Goal: Task Accomplishment & Management: Use online tool/utility

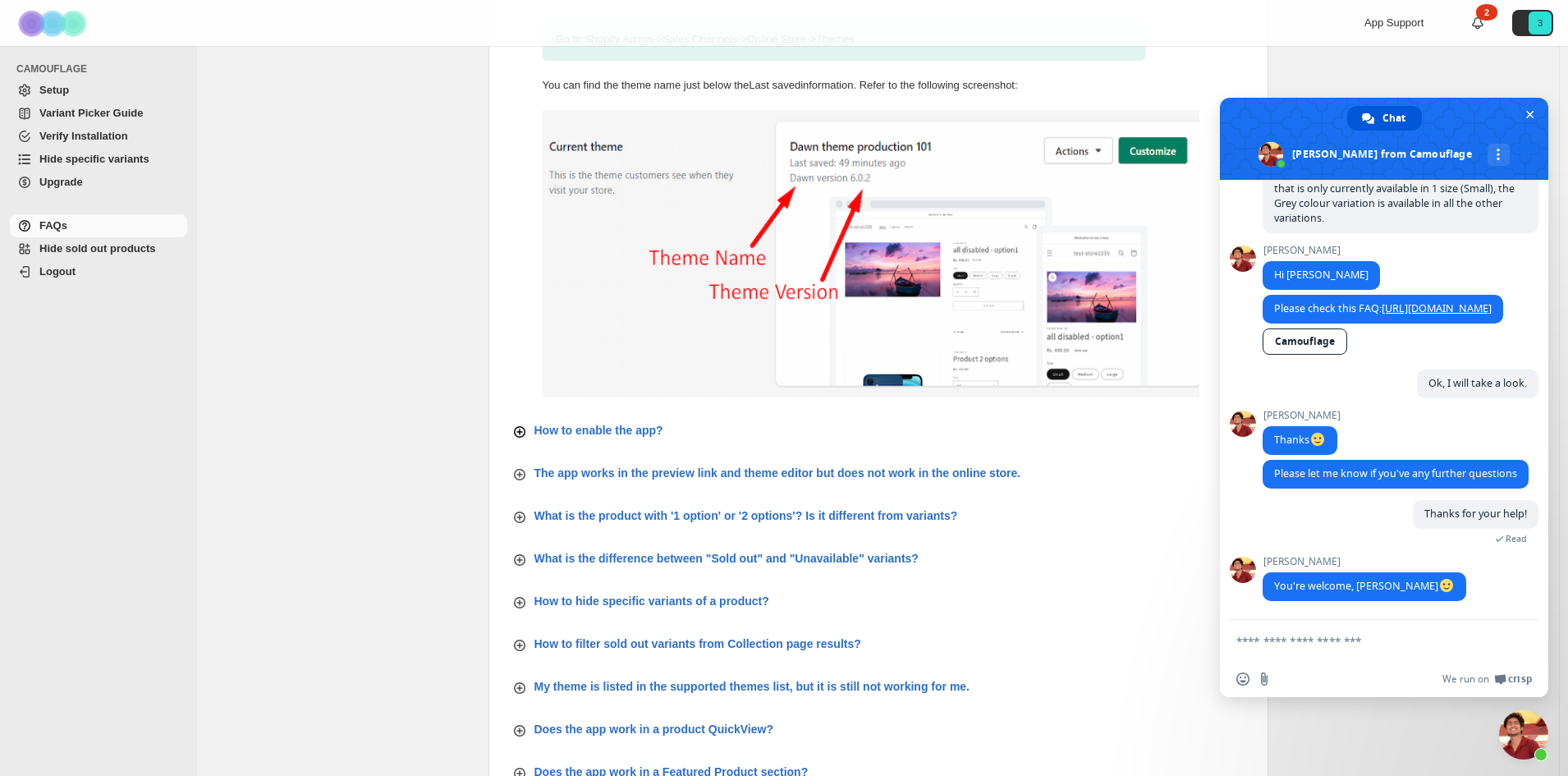
scroll to position [164, 0]
click at [831, 472] on p "The app works in the preview link and theme editor but does not work in the onl…" at bounding box center [778, 471] width 487 height 16
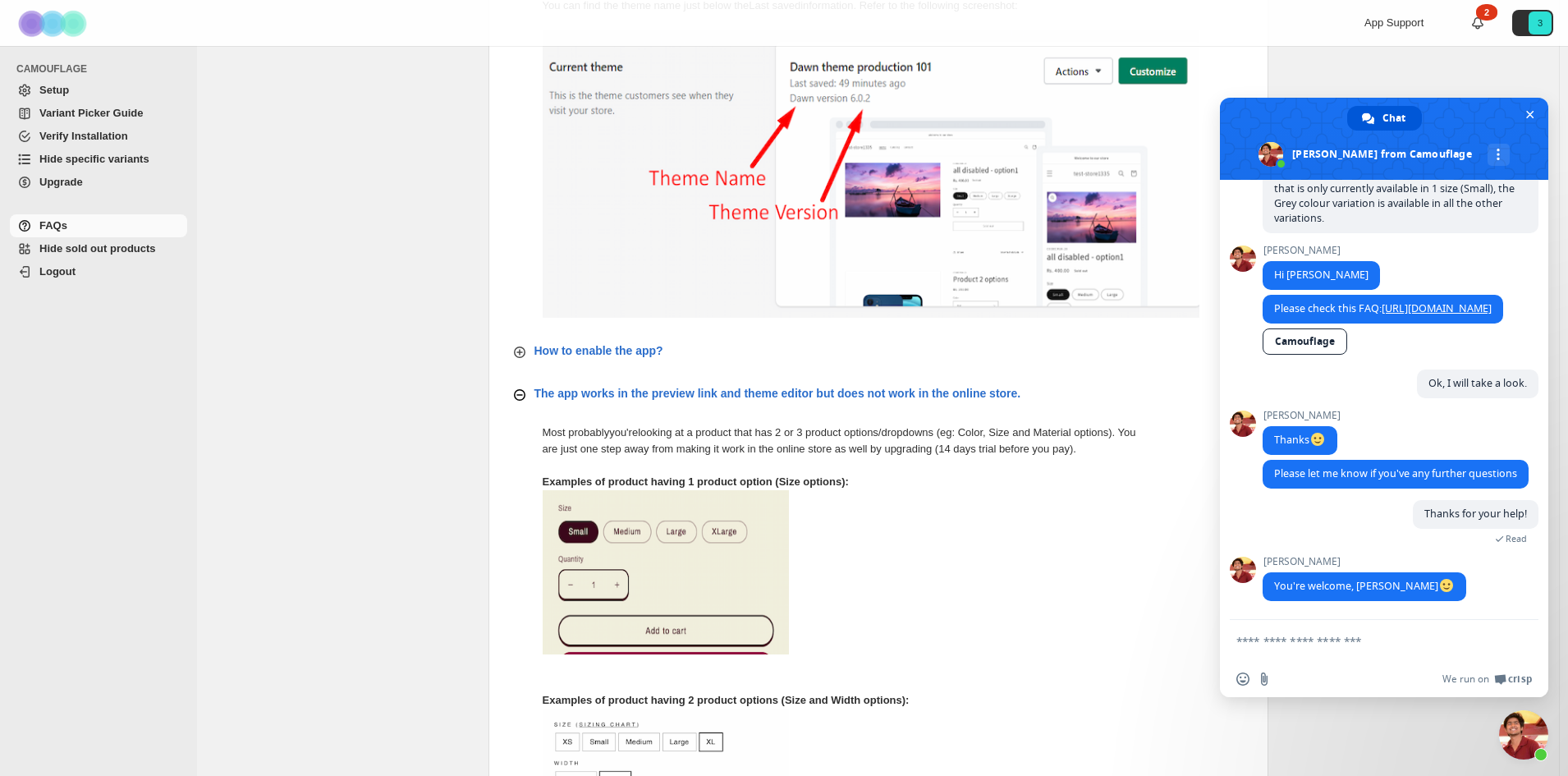
scroll to position [246, 0]
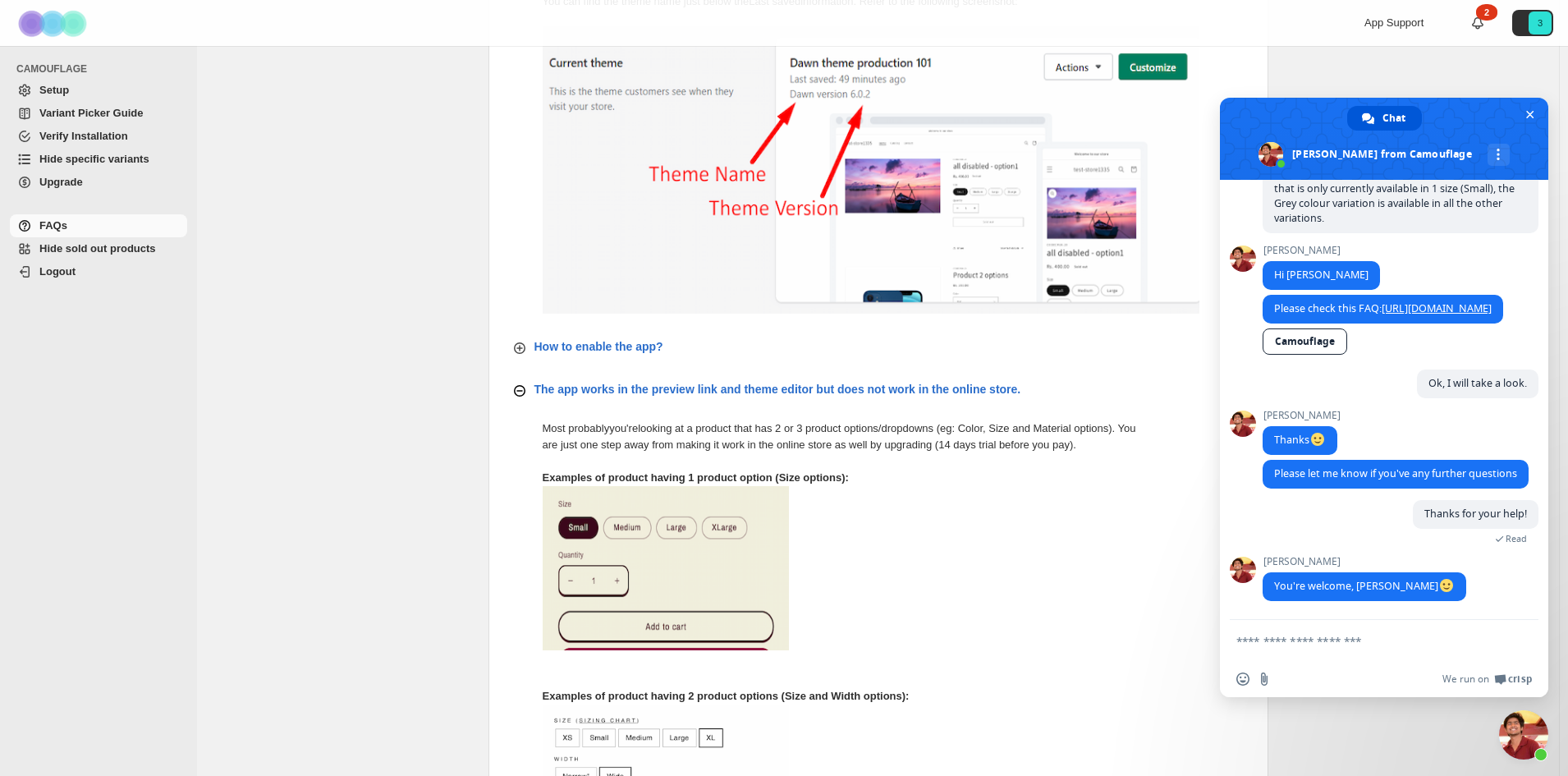
click at [976, 388] on p "The app works in the preview link and theme editor but does not work in the onl…" at bounding box center [778, 389] width 487 height 16
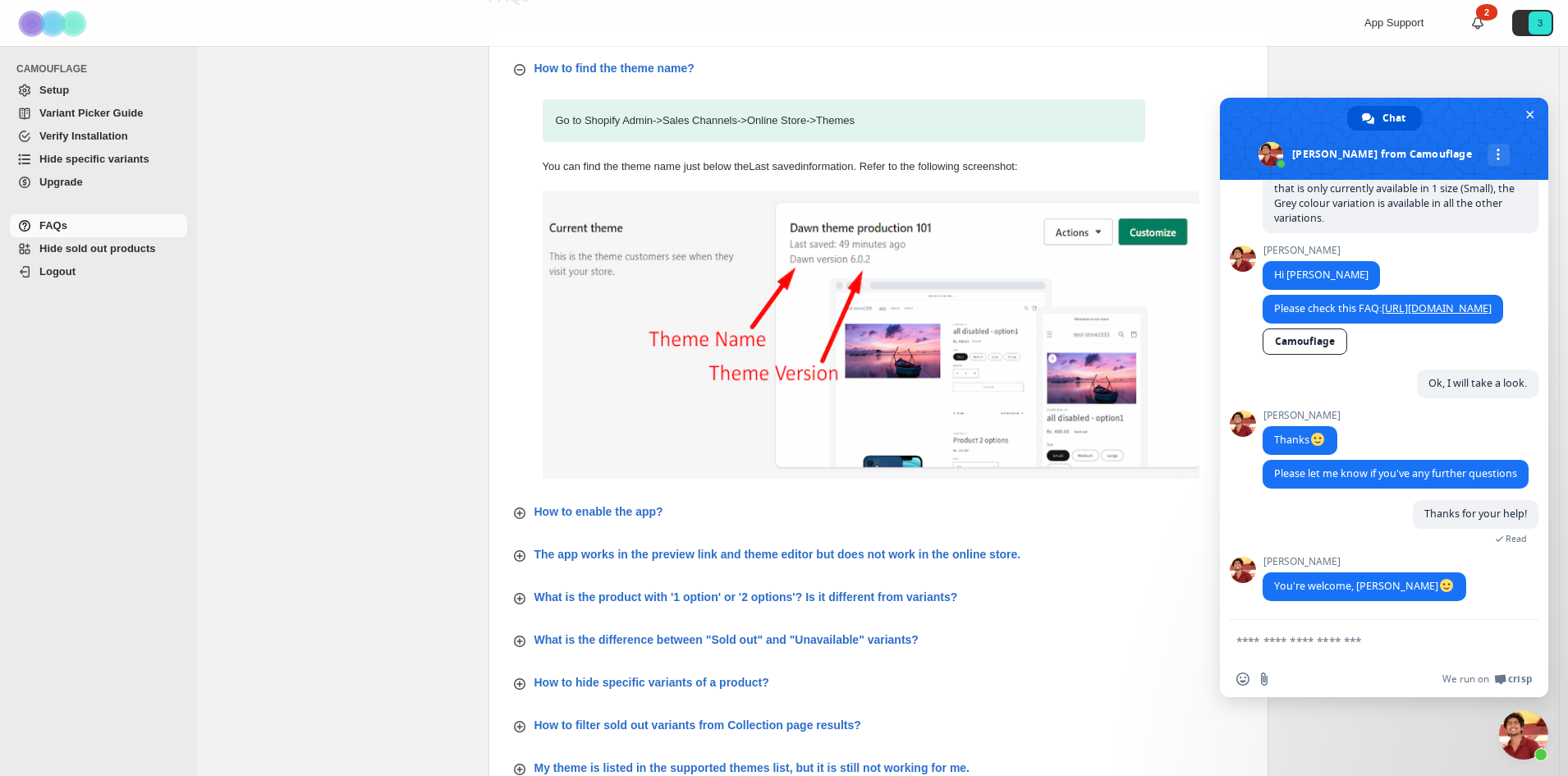
scroll to position [0, 0]
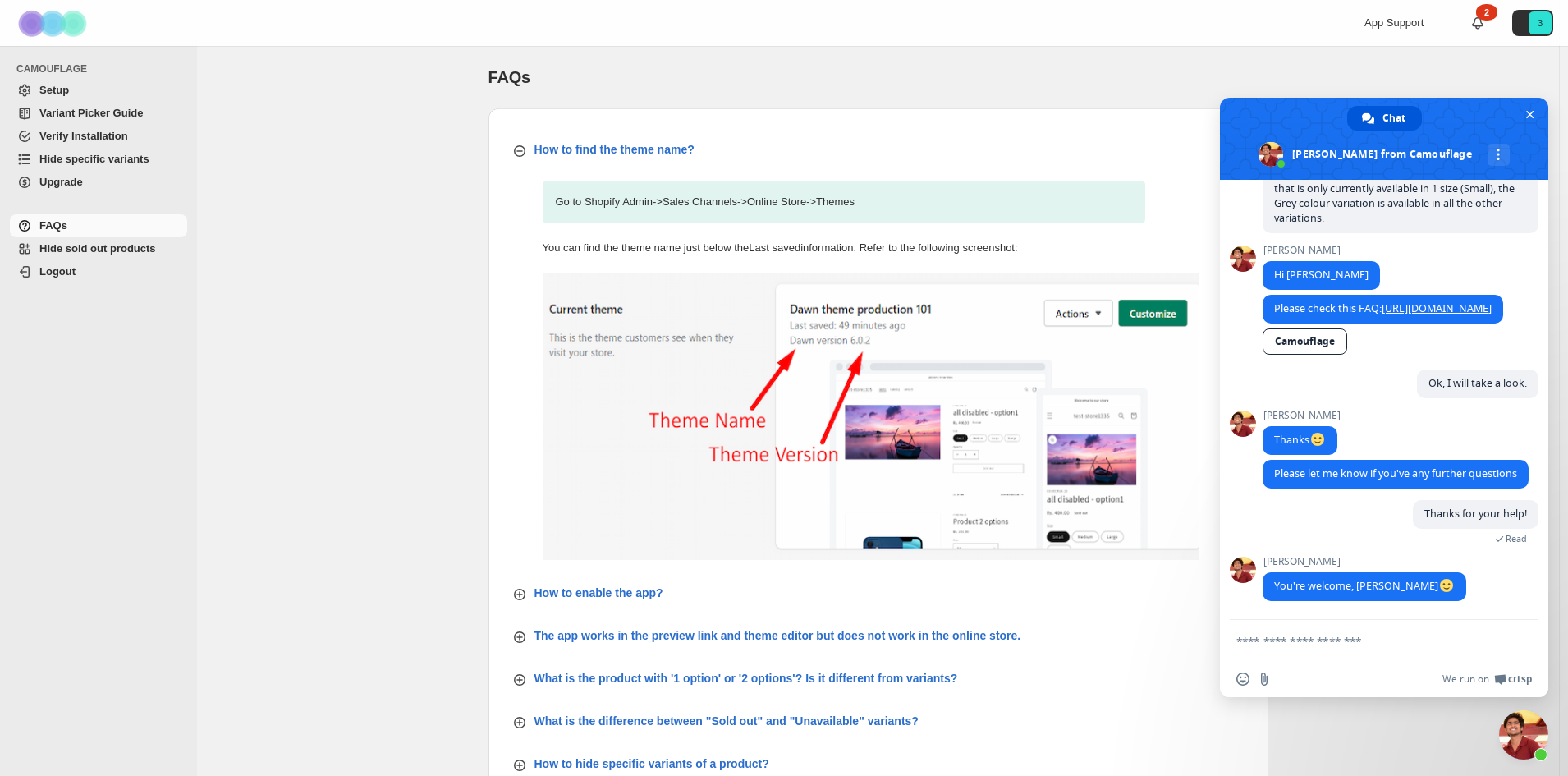
click at [138, 178] on span "Upgrade" at bounding box center [112, 182] width 145 height 16
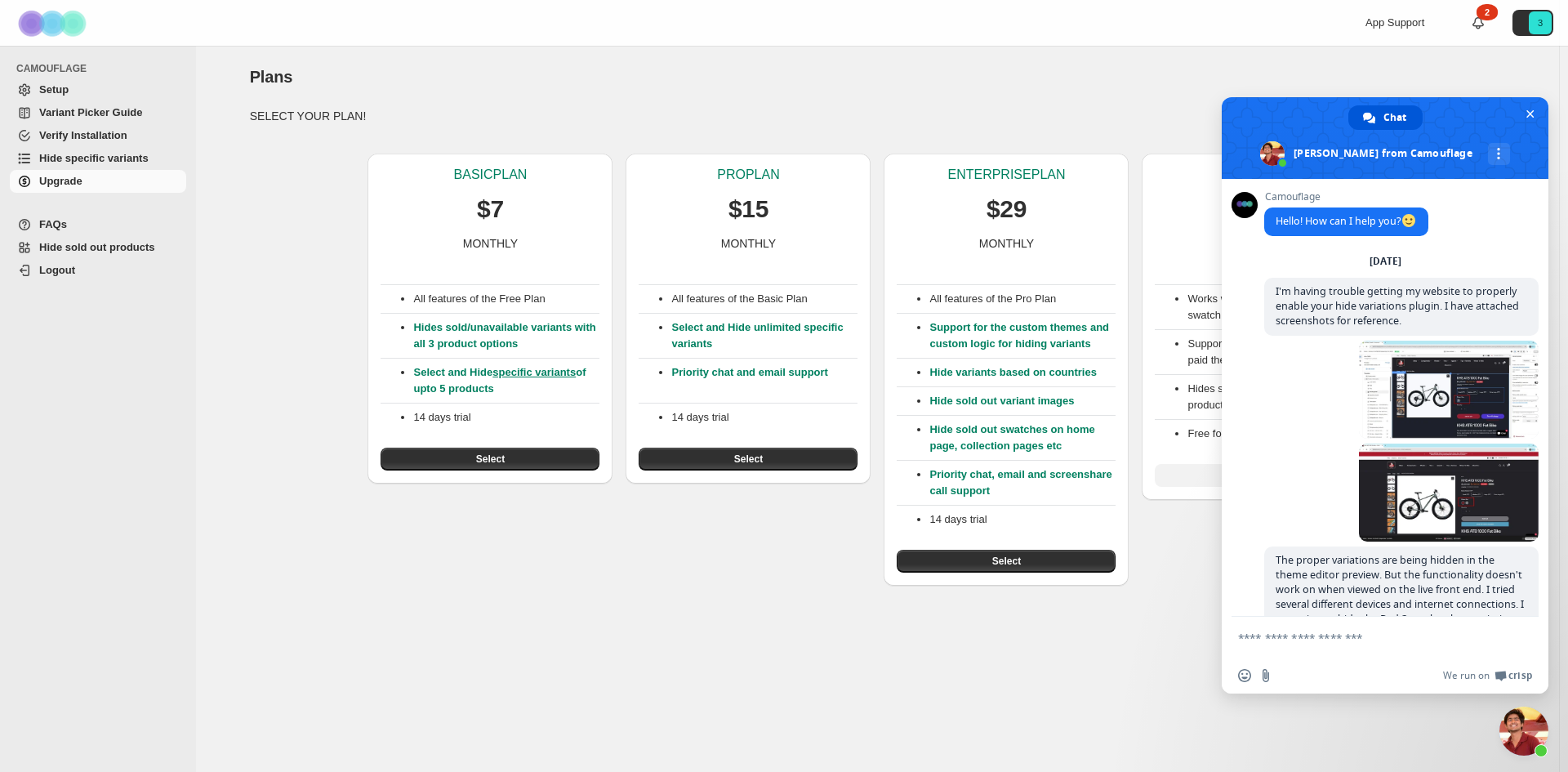
scroll to position [475, 0]
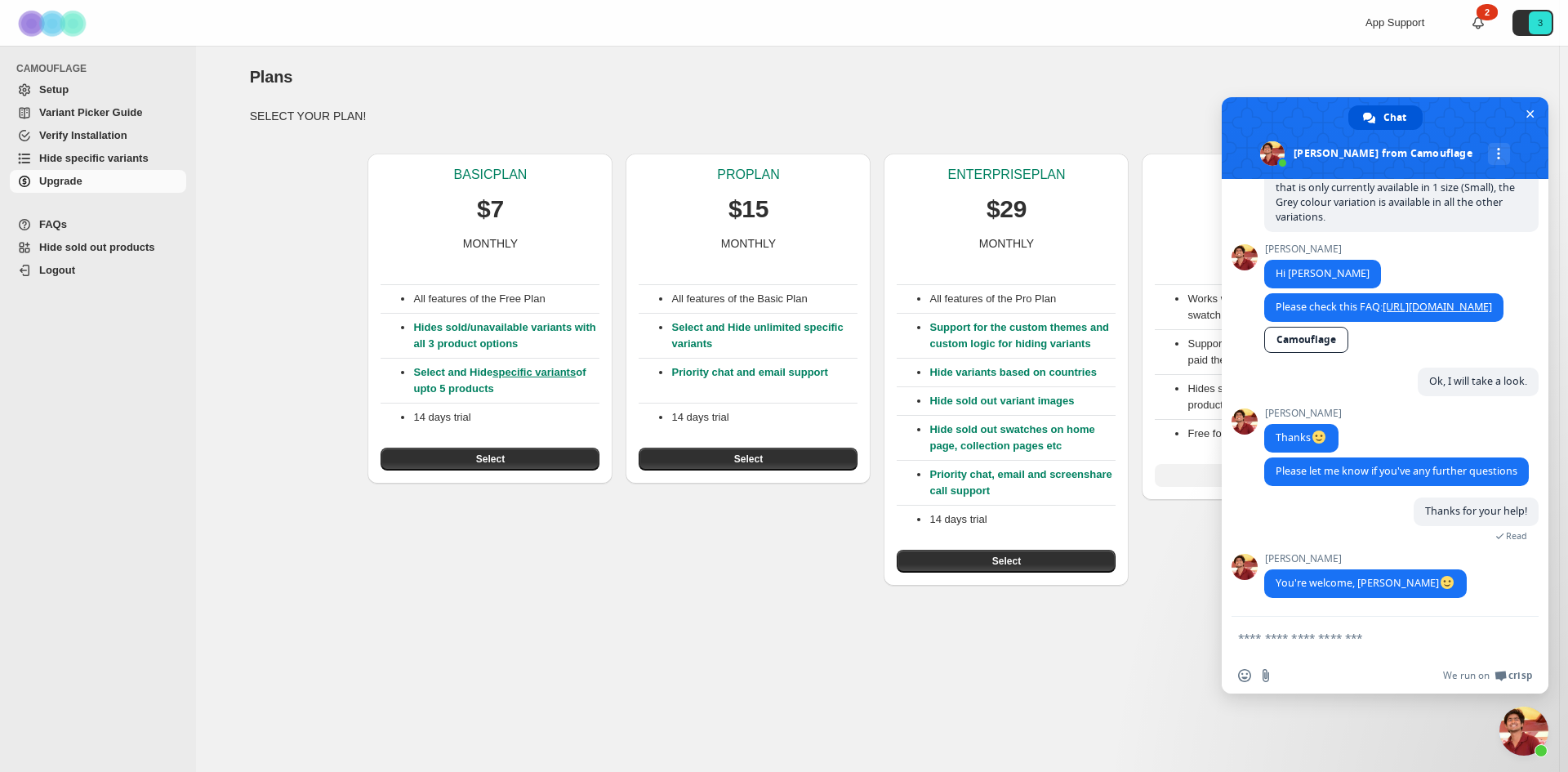
click at [302, 307] on div "BASIC PLAN $7 MONTHLY All features of the Free Plan Hides sold/unavailable vari…" at bounding box center [871, 362] width 1268 height 445
click at [261, 314] on div "BASIC PLAN $7 MONTHLY All features of the Free Plan Hides sold/unavailable vari…" at bounding box center [871, 362] width 1268 height 445
click at [1532, 115] on span "Close chat" at bounding box center [1530, 114] width 9 height 9
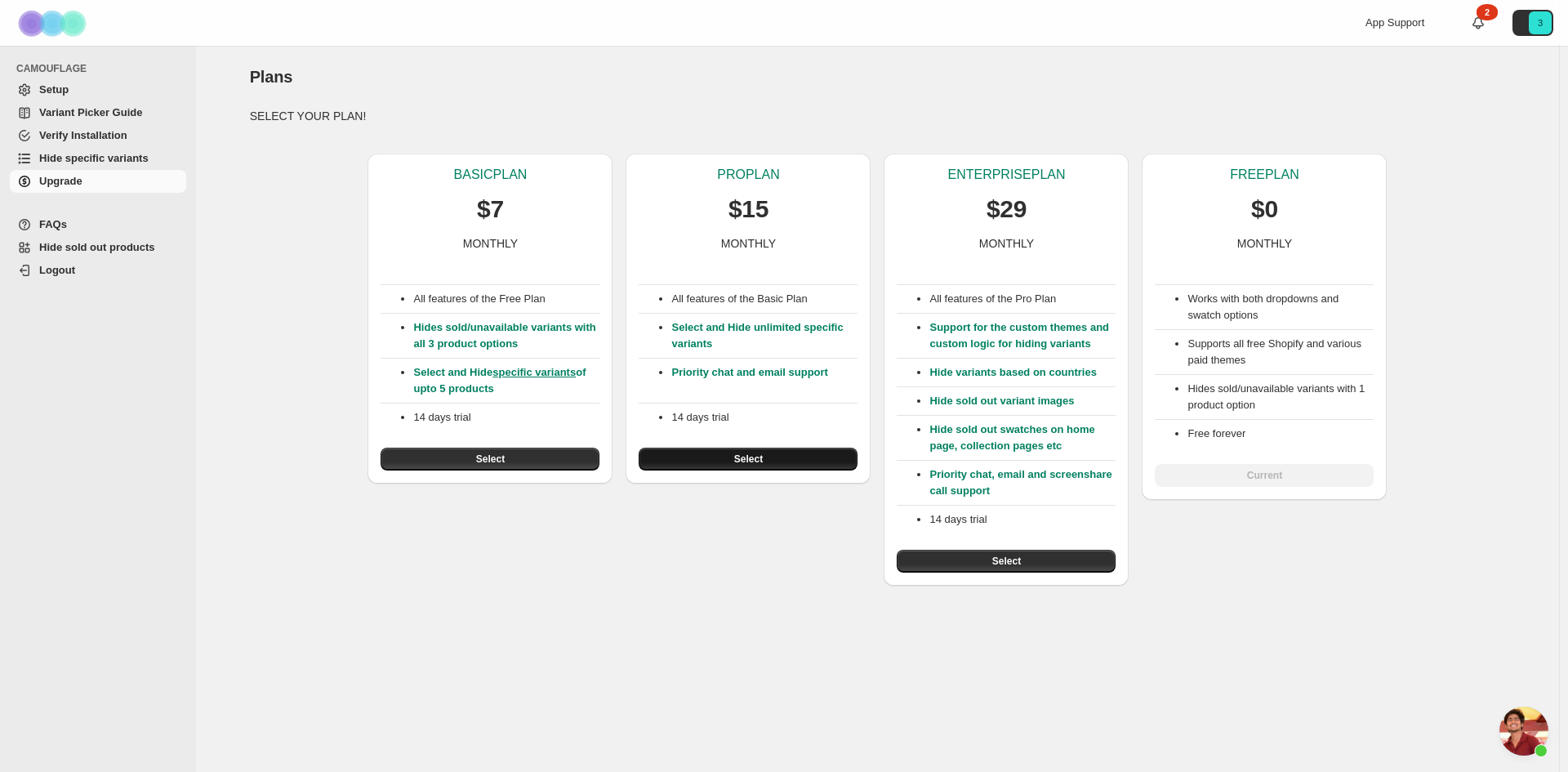
click at [786, 466] on button "Select" at bounding box center [748, 459] width 219 height 23
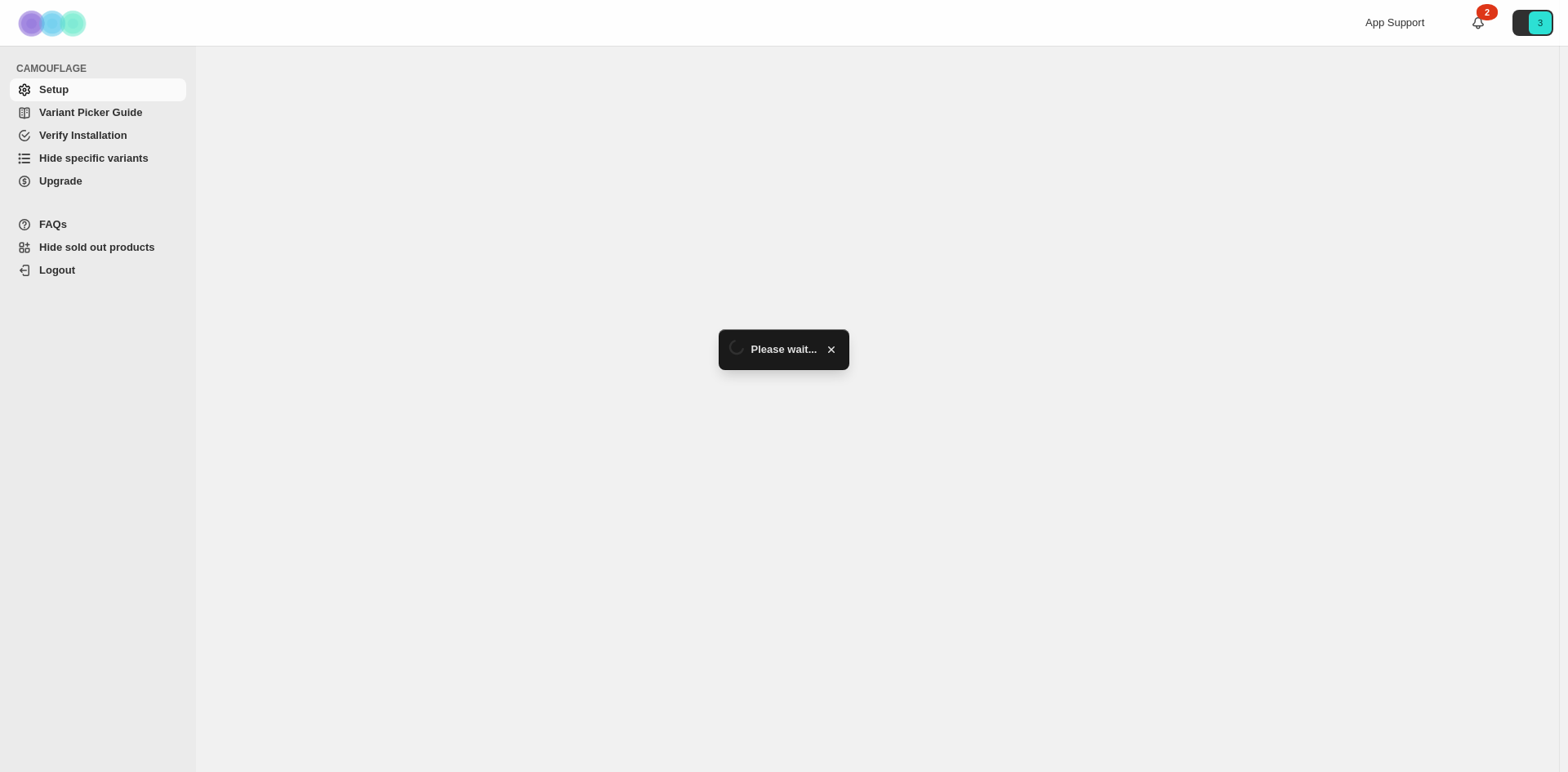
select select "******"
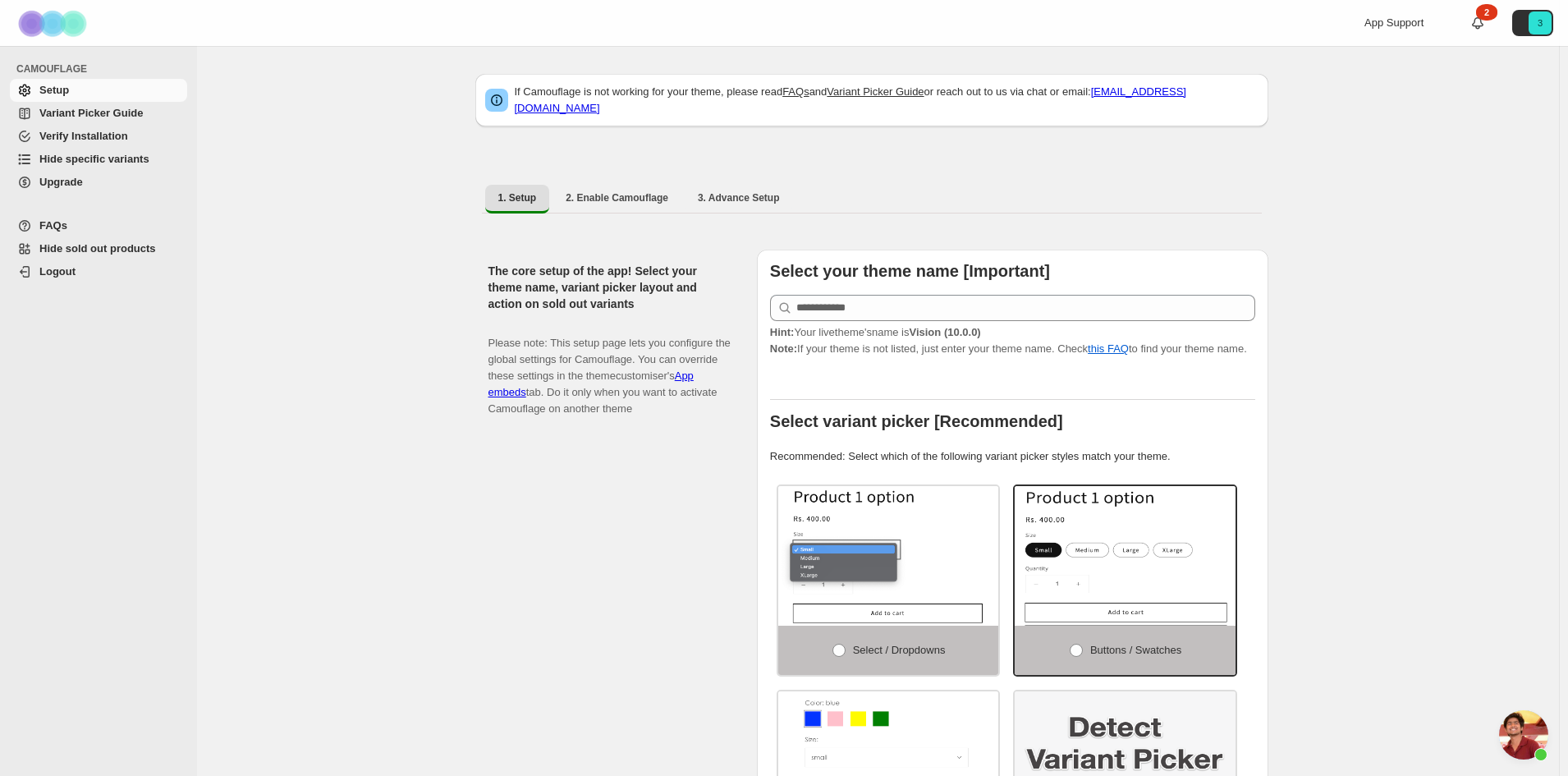
scroll to position [478, 0]
click at [129, 114] on span "Variant Picker Guide" at bounding box center [91, 112] width 104 height 12
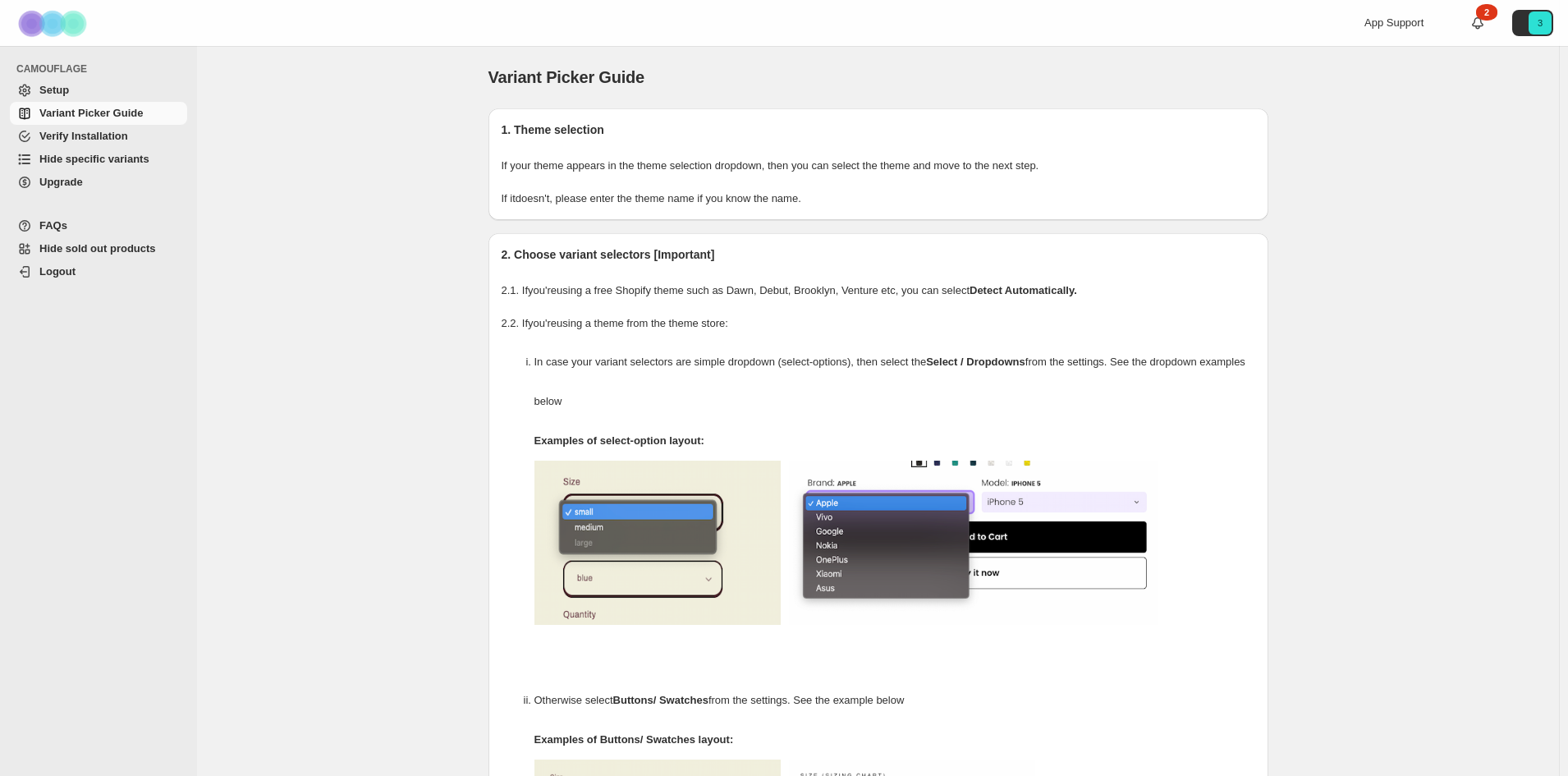
click at [115, 155] on span "Hide specific variants" at bounding box center [93, 158] width 110 height 12
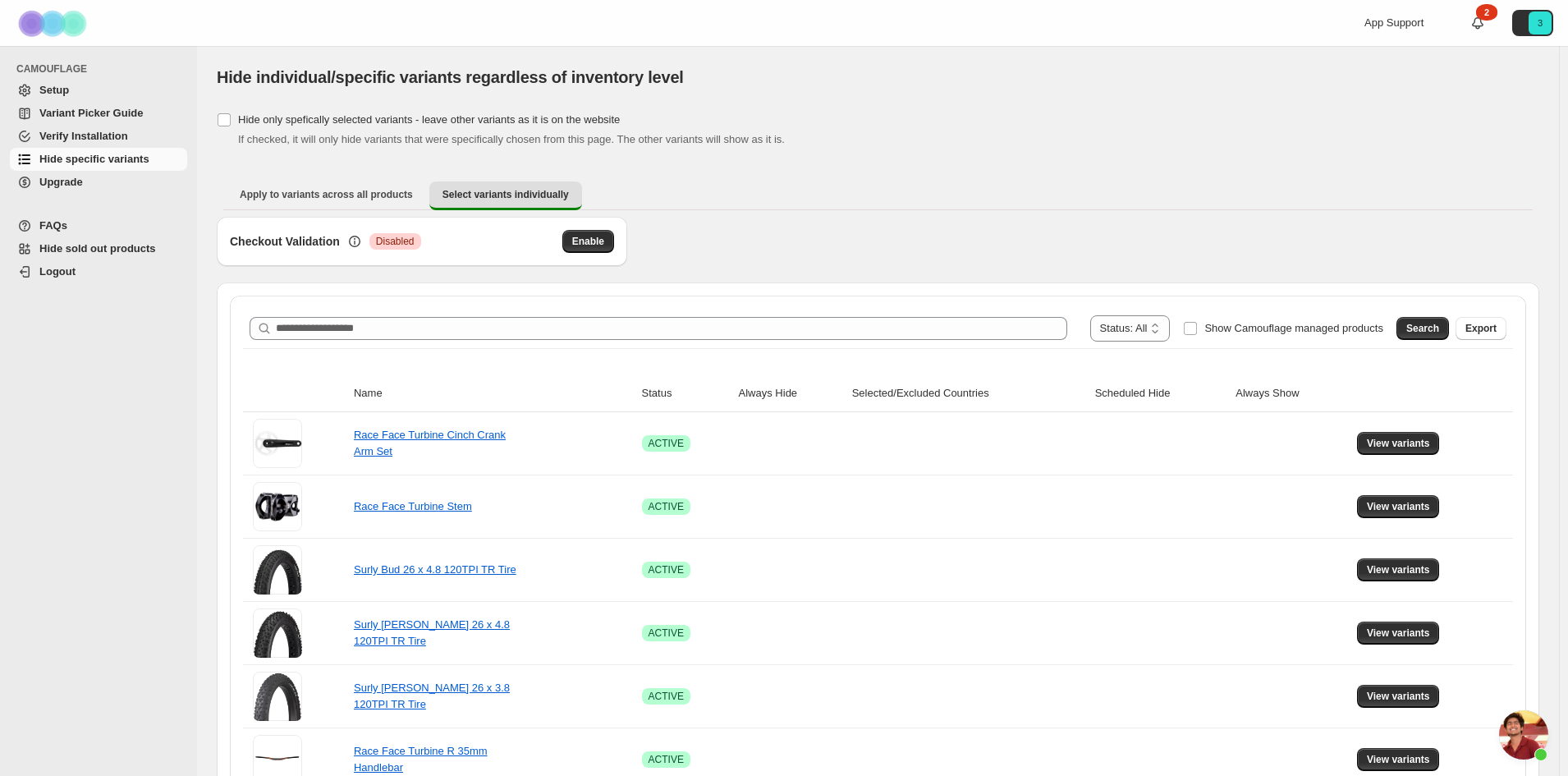
scroll to position [478, 0]
click at [381, 198] on span "Apply to variants across all products" at bounding box center [327, 194] width 173 height 13
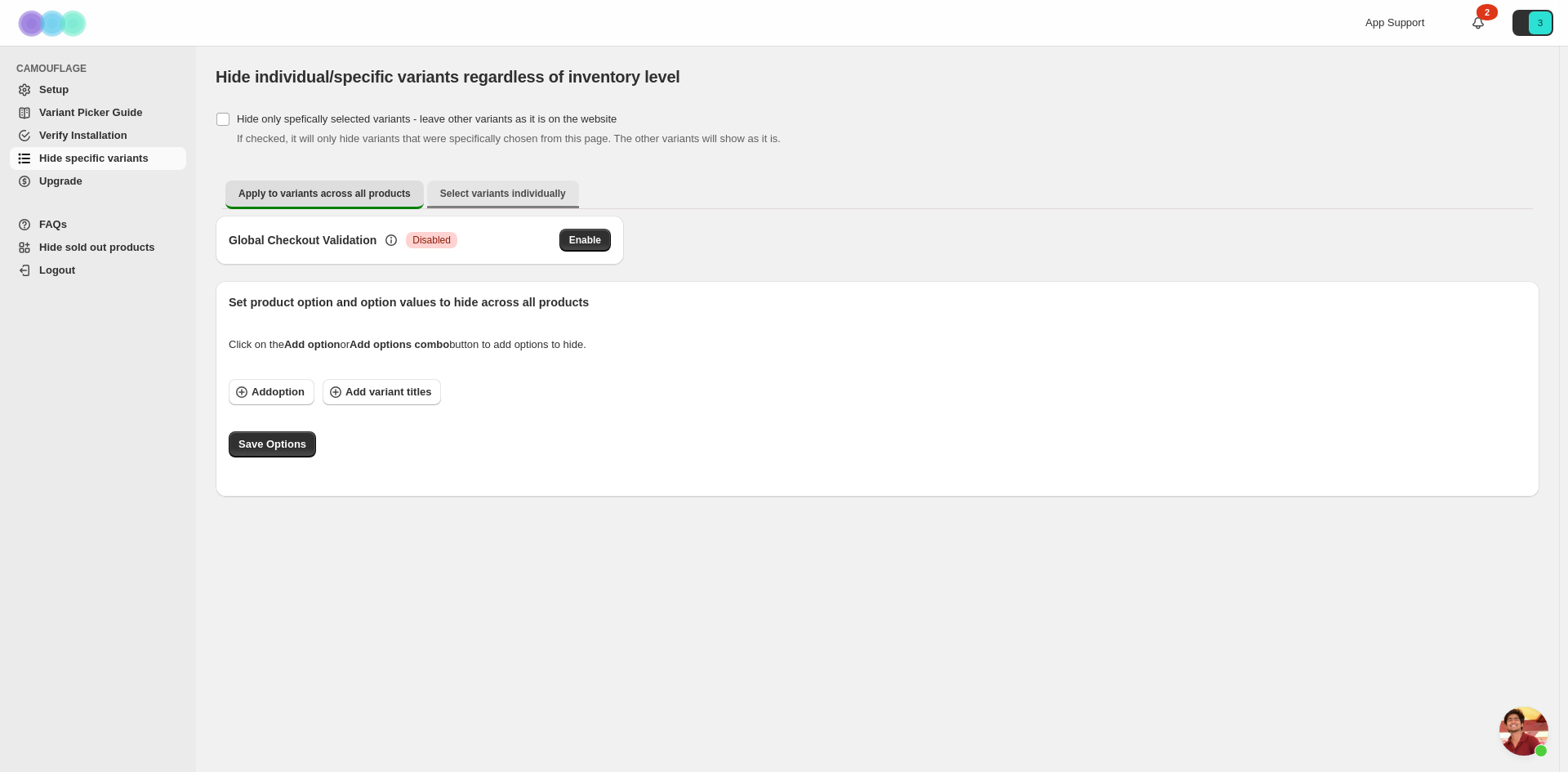
click at [487, 187] on span "Select variants individually" at bounding box center [502, 193] width 126 height 13
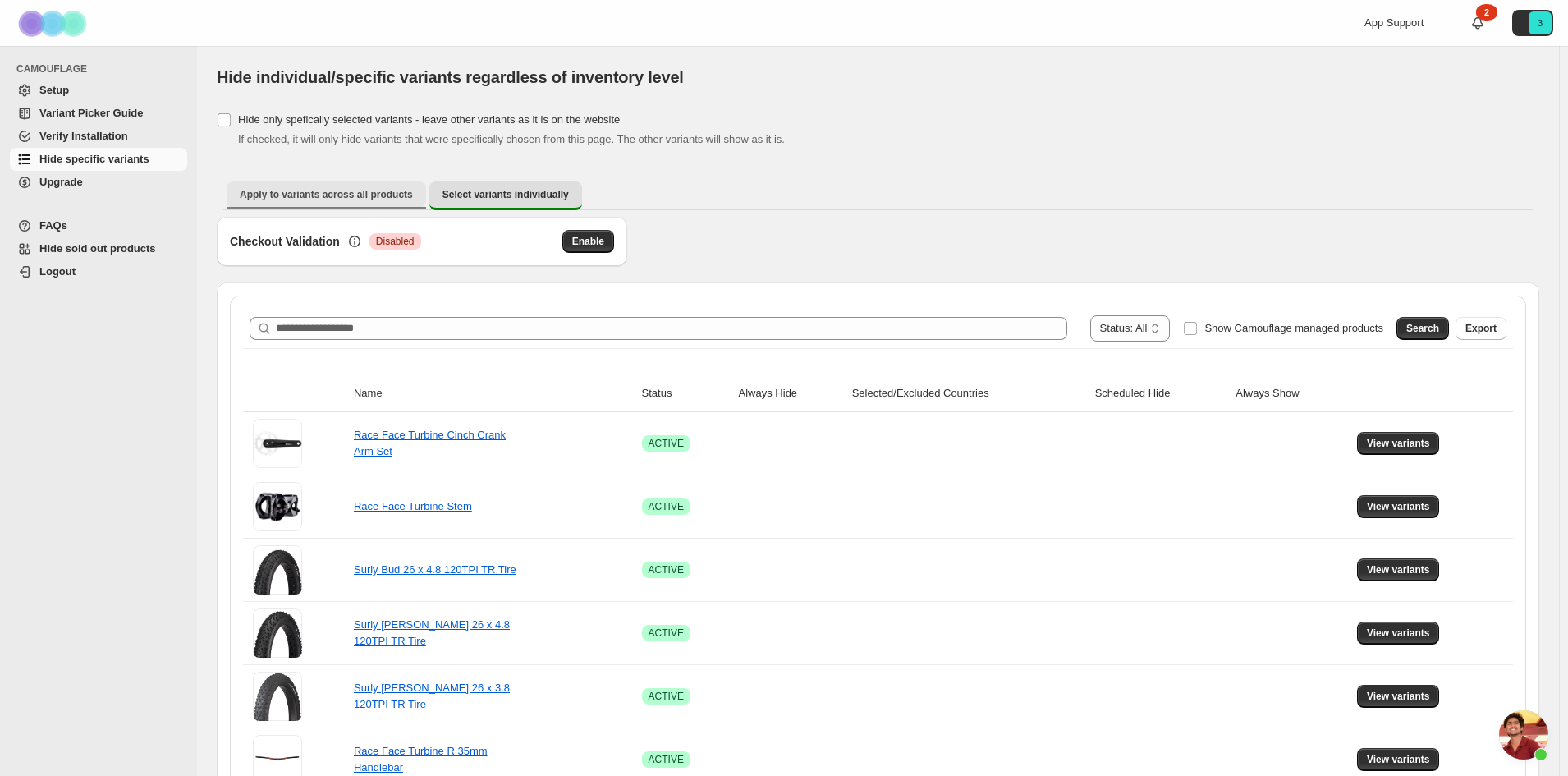
click at [308, 194] on span "Apply to variants across all products" at bounding box center [327, 194] width 173 height 13
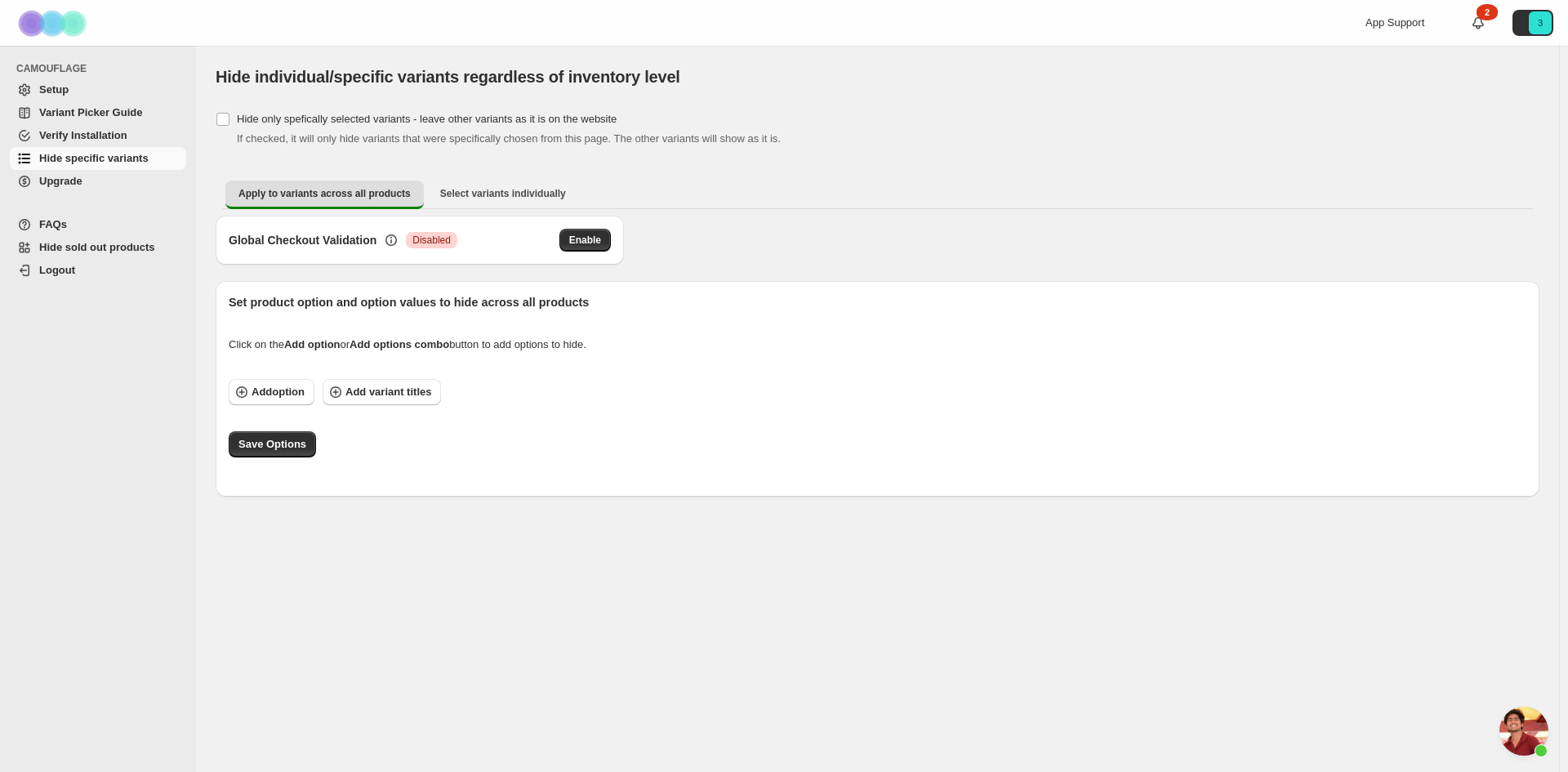
click at [103, 112] on span "Variant Picker Guide" at bounding box center [90, 112] width 103 height 12
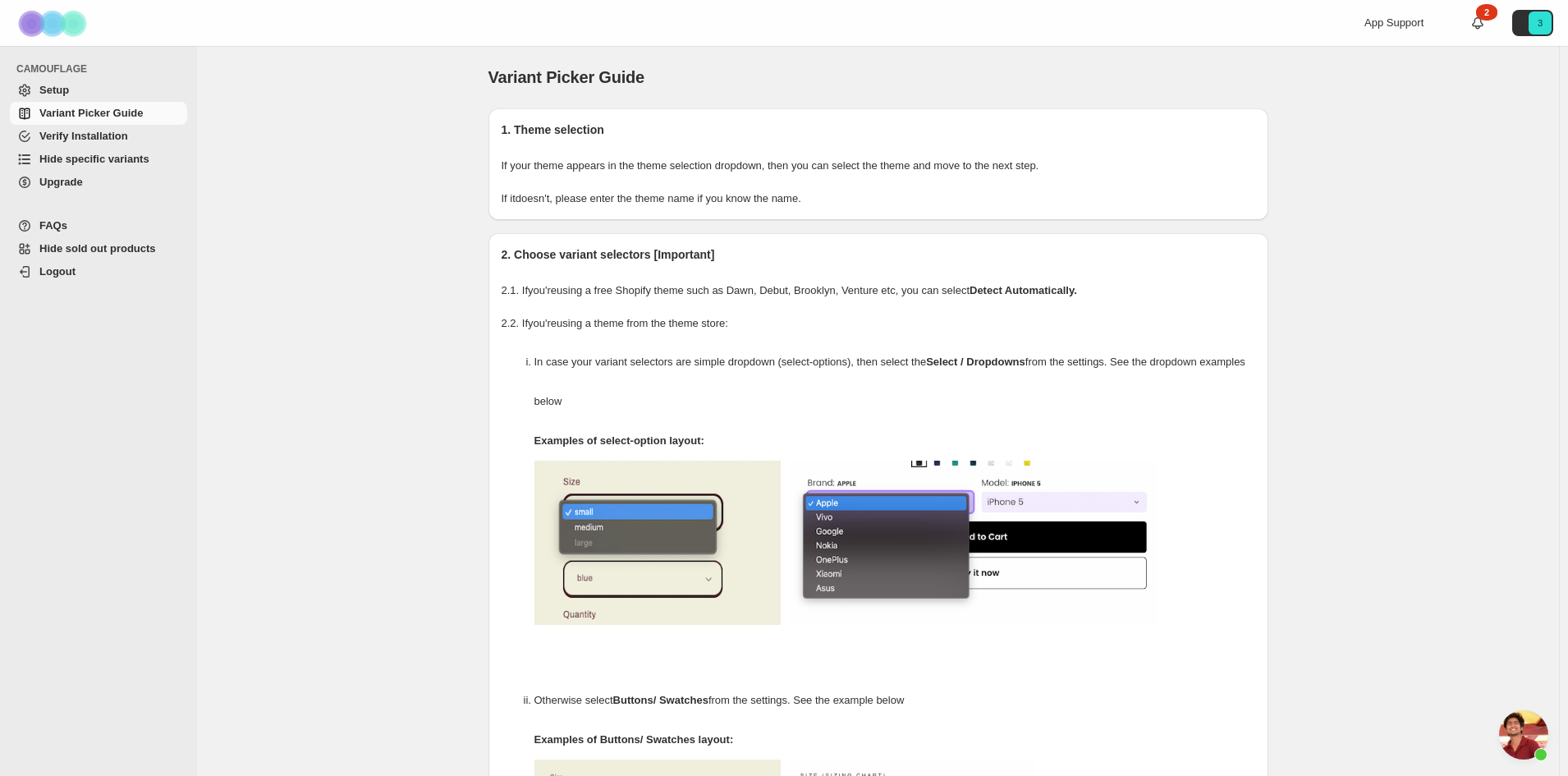
scroll to position [478, 0]
click at [91, 95] on span "Setup" at bounding box center [112, 90] width 145 height 16
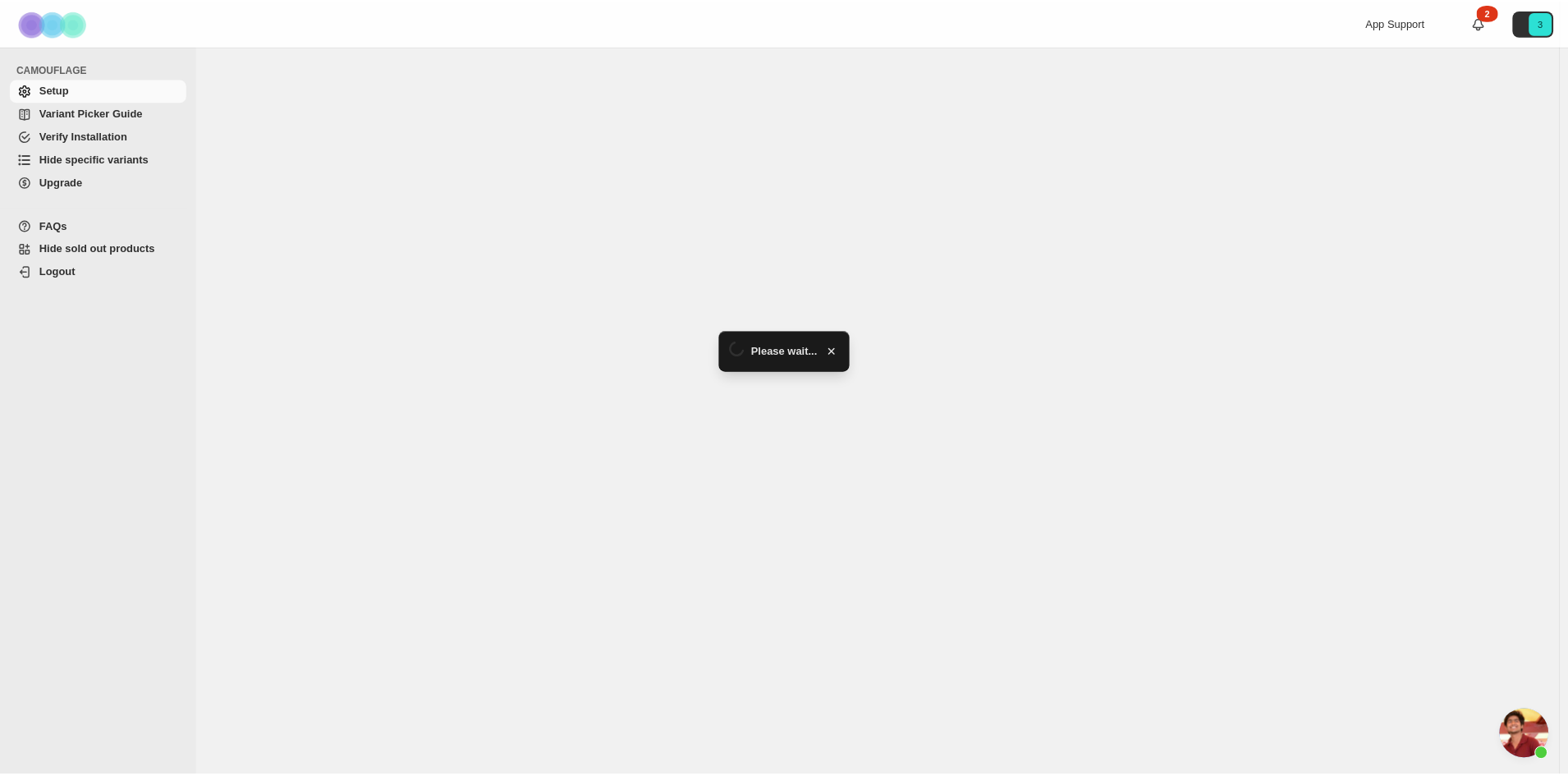
scroll to position [478, 0]
select select "******"
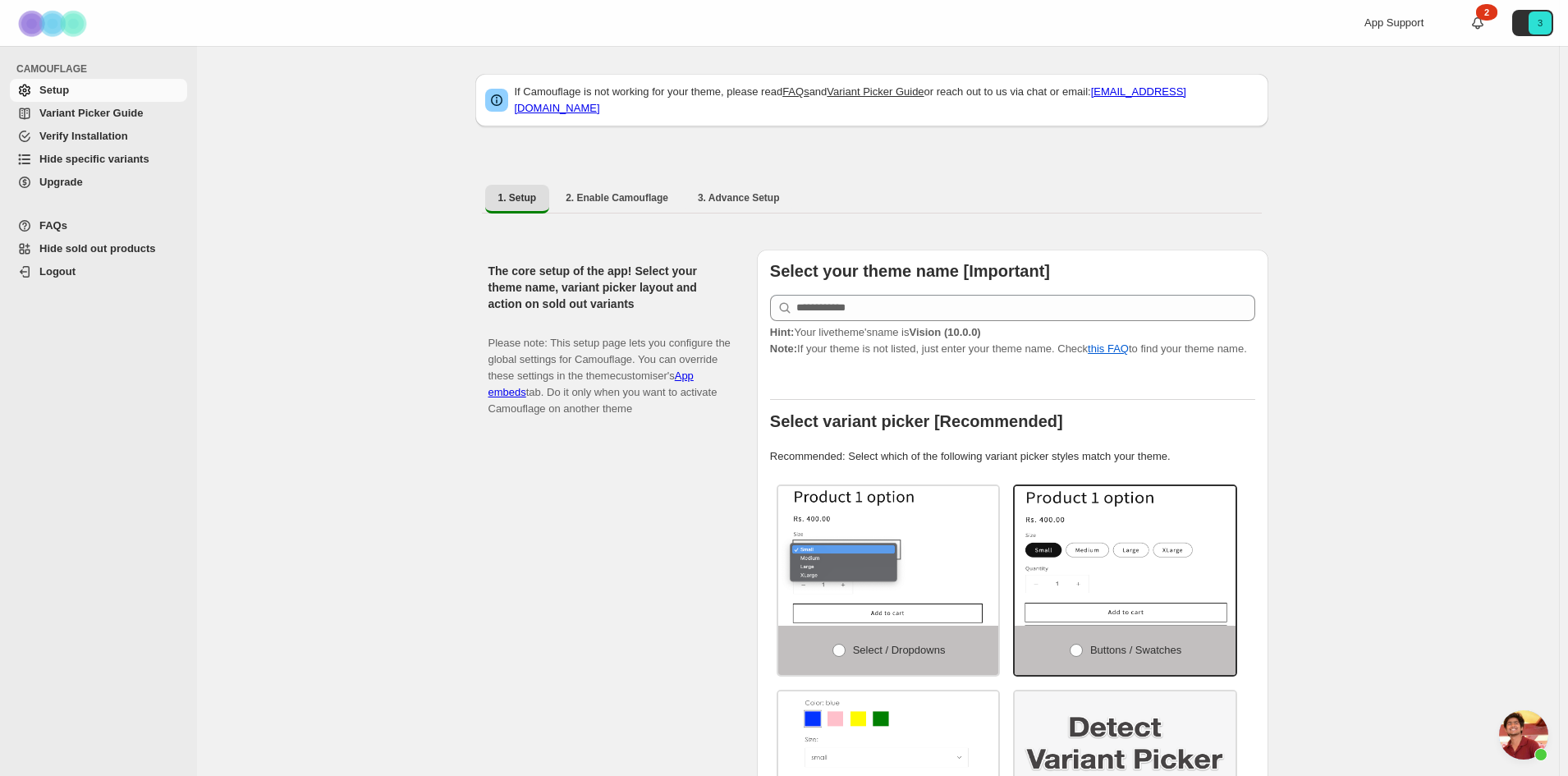
click at [125, 116] on span "Variant Picker Guide" at bounding box center [91, 112] width 104 height 12
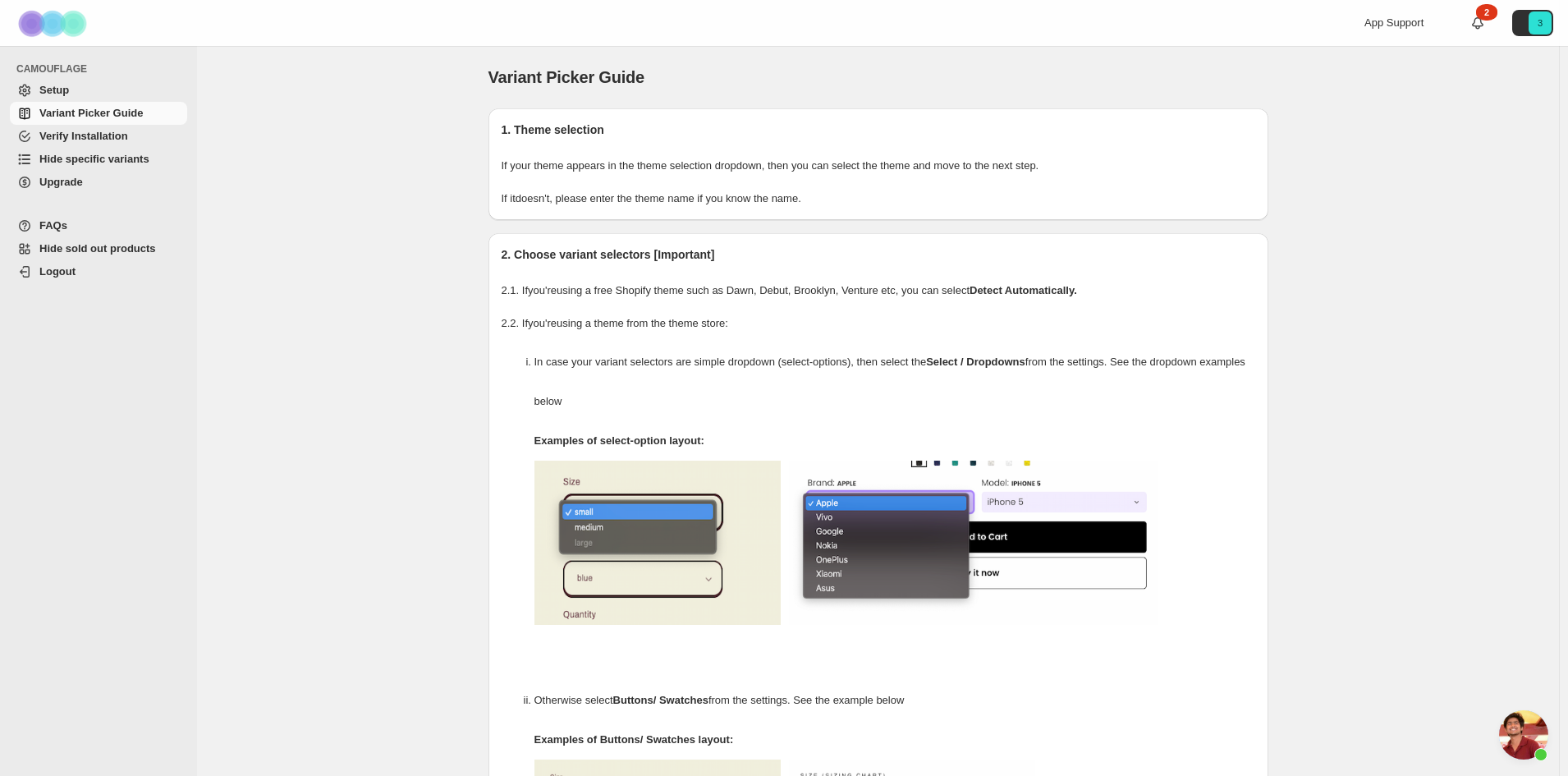
scroll to position [478, 0]
click at [96, 134] on span "Verify Installation" at bounding box center [83, 135] width 89 height 12
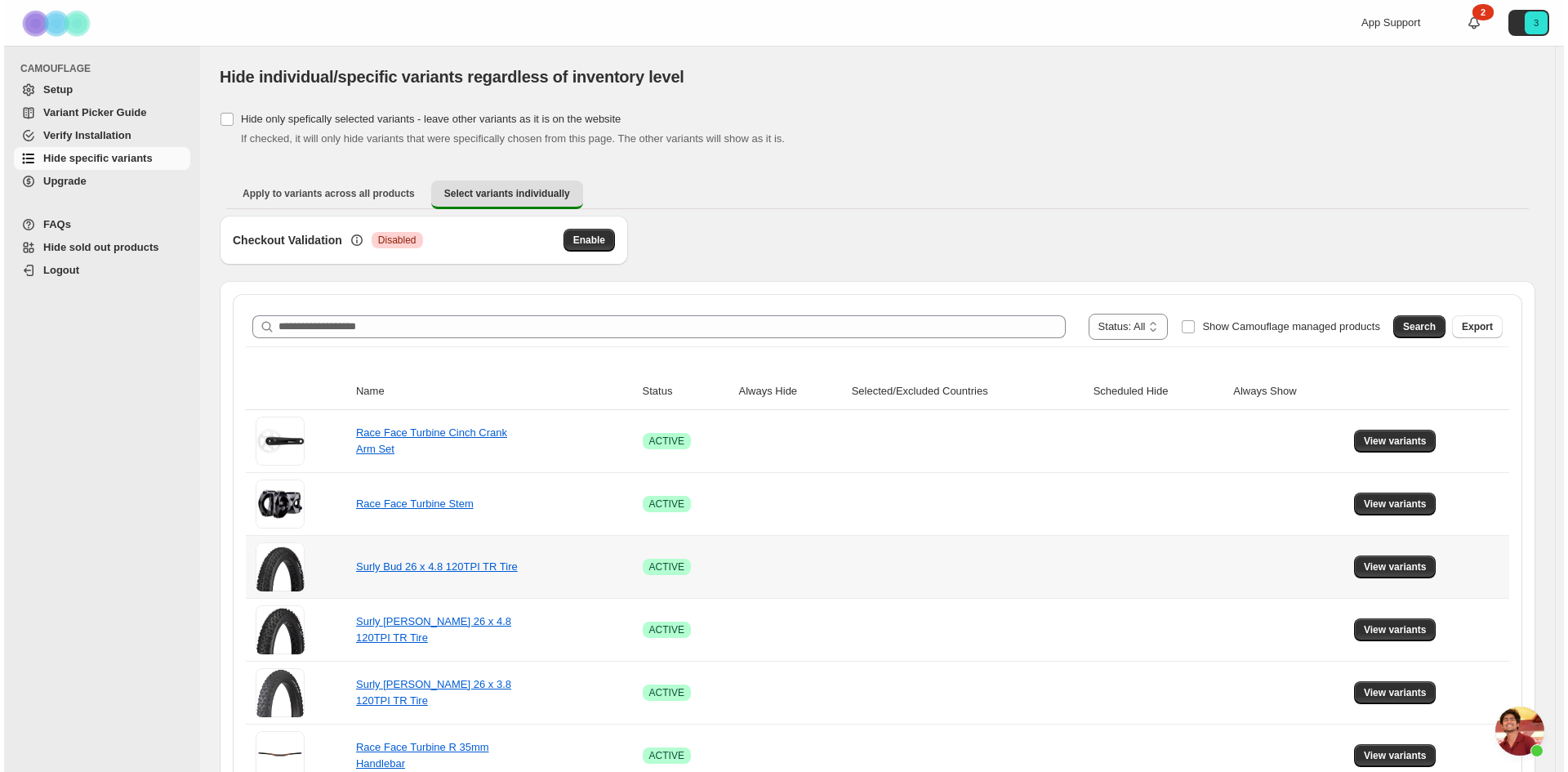
scroll to position [475, 0]
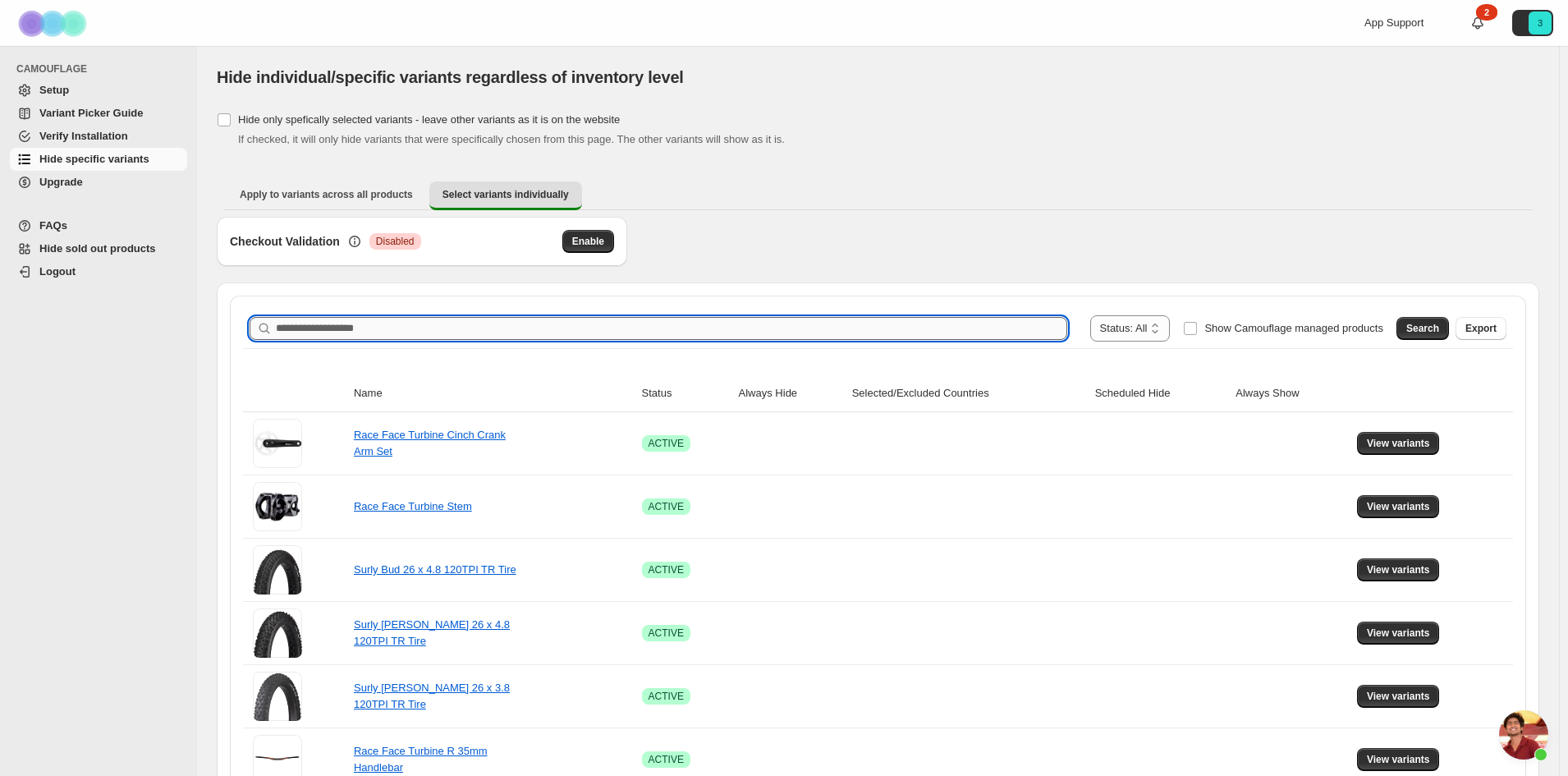
click at [570, 332] on input "Search product name" at bounding box center [671, 328] width 791 height 23
type input "*****"
click at [1430, 330] on span "Search" at bounding box center [1422, 329] width 32 height 13
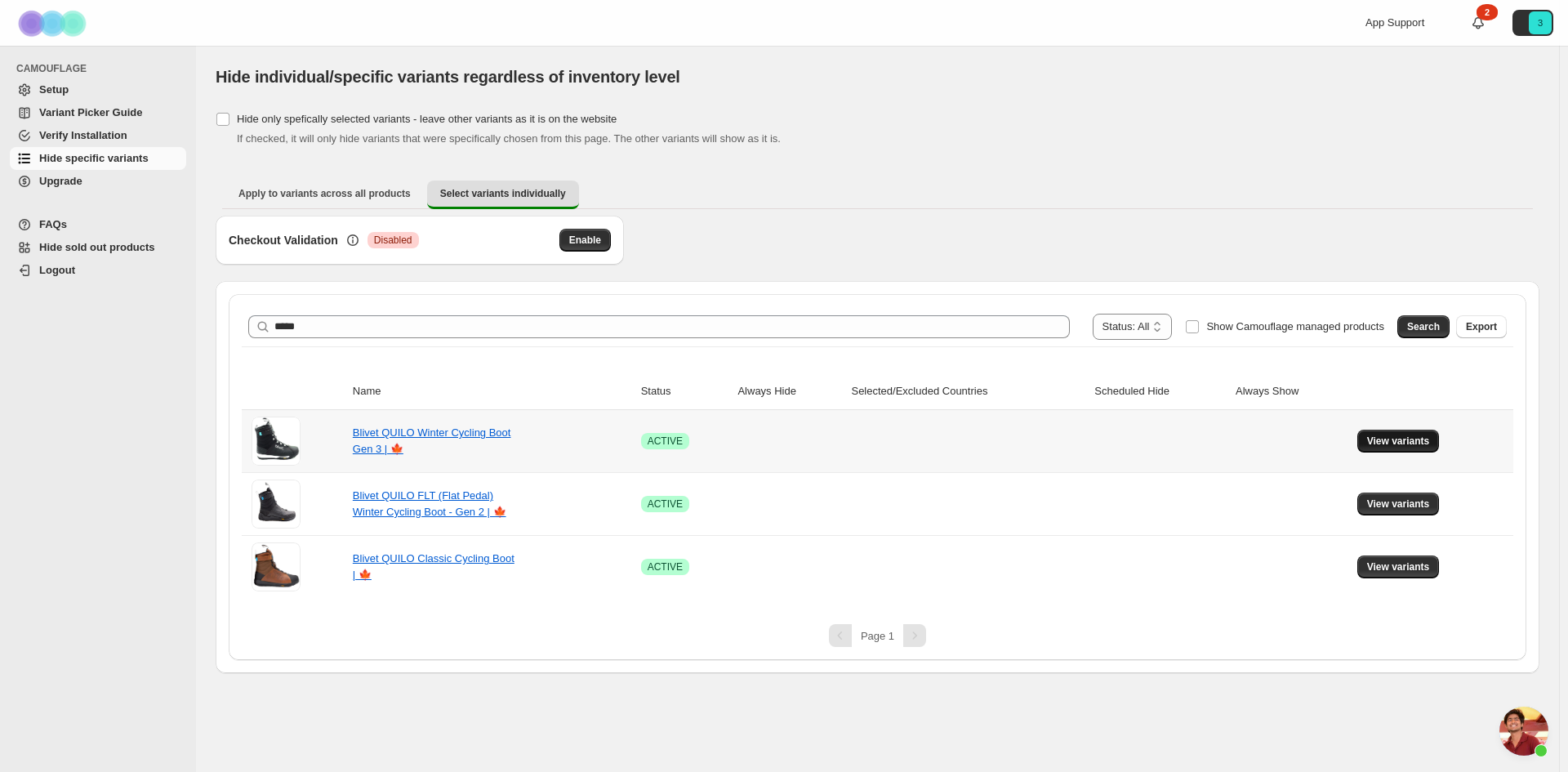
click at [1384, 440] on span "View variants" at bounding box center [1398, 441] width 63 height 13
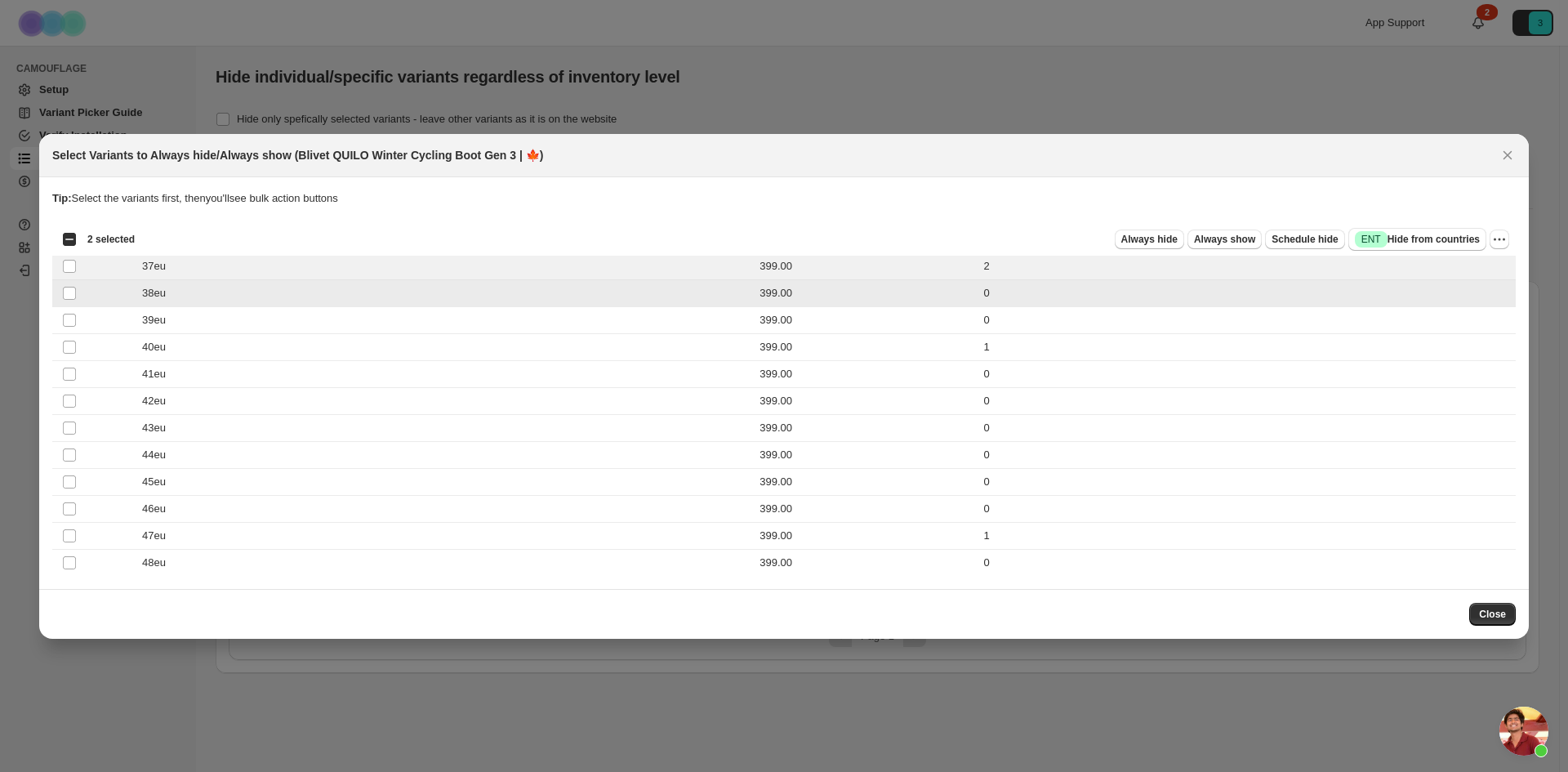
click at [68, 285] on td "Select product variant" at bounding box center [67, 293] width 31 height 27
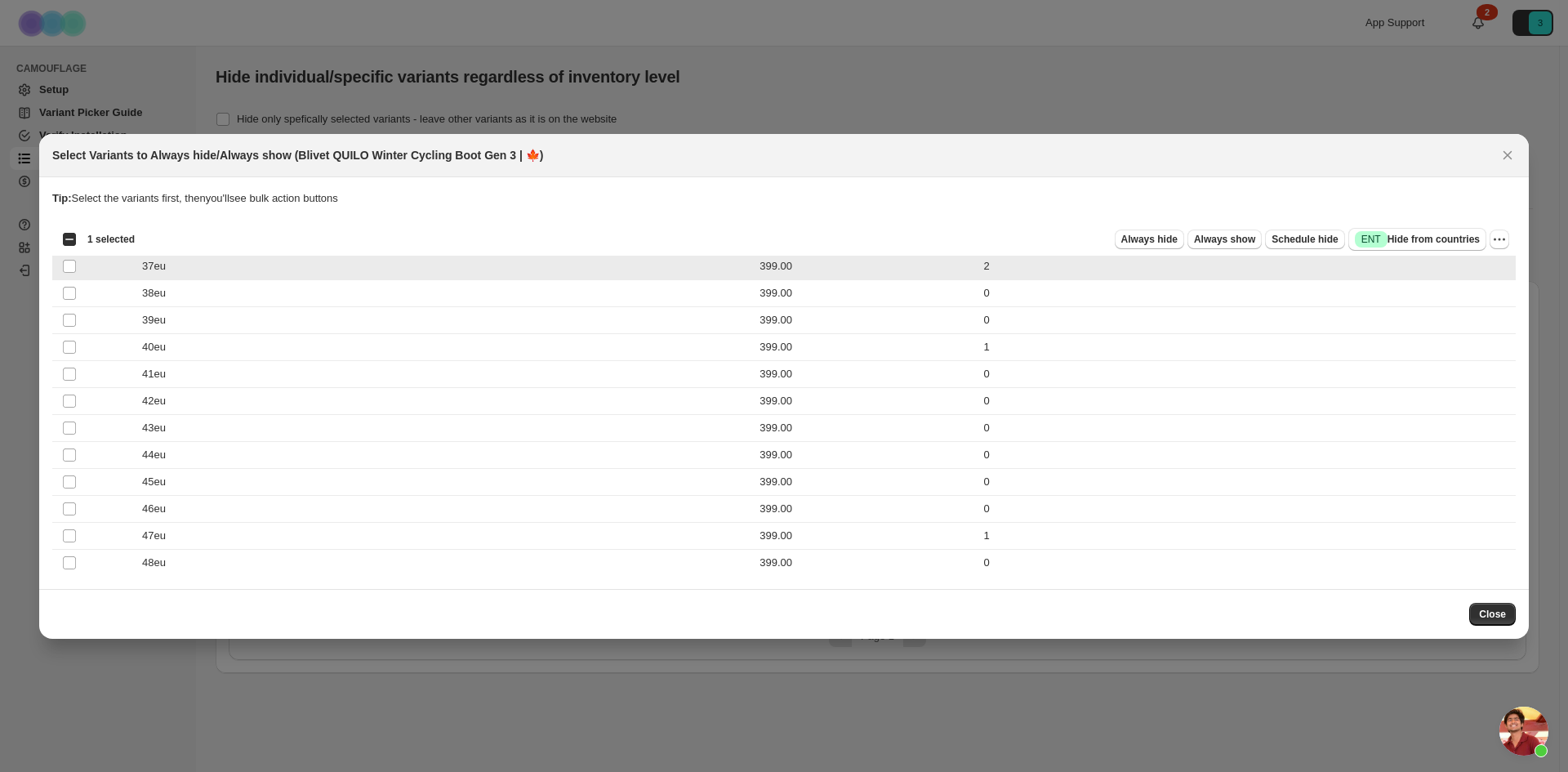
click at [63, 256] on td "Select product variant" at bounding box center [67, 266] width 31 height 27
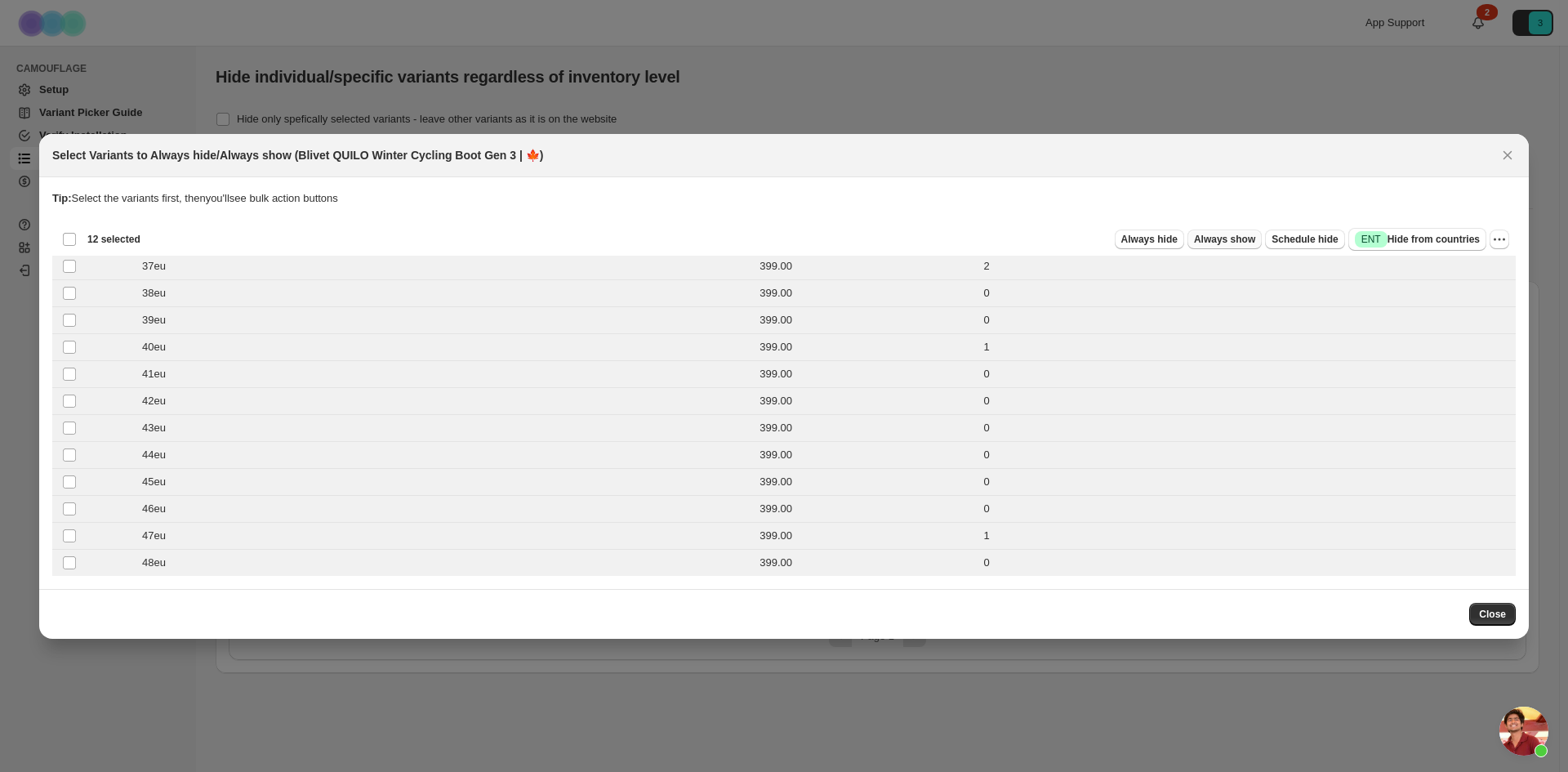
click at [1242, 244] on span "Always show" at bounding box center [1224, 239] width 62 height 13
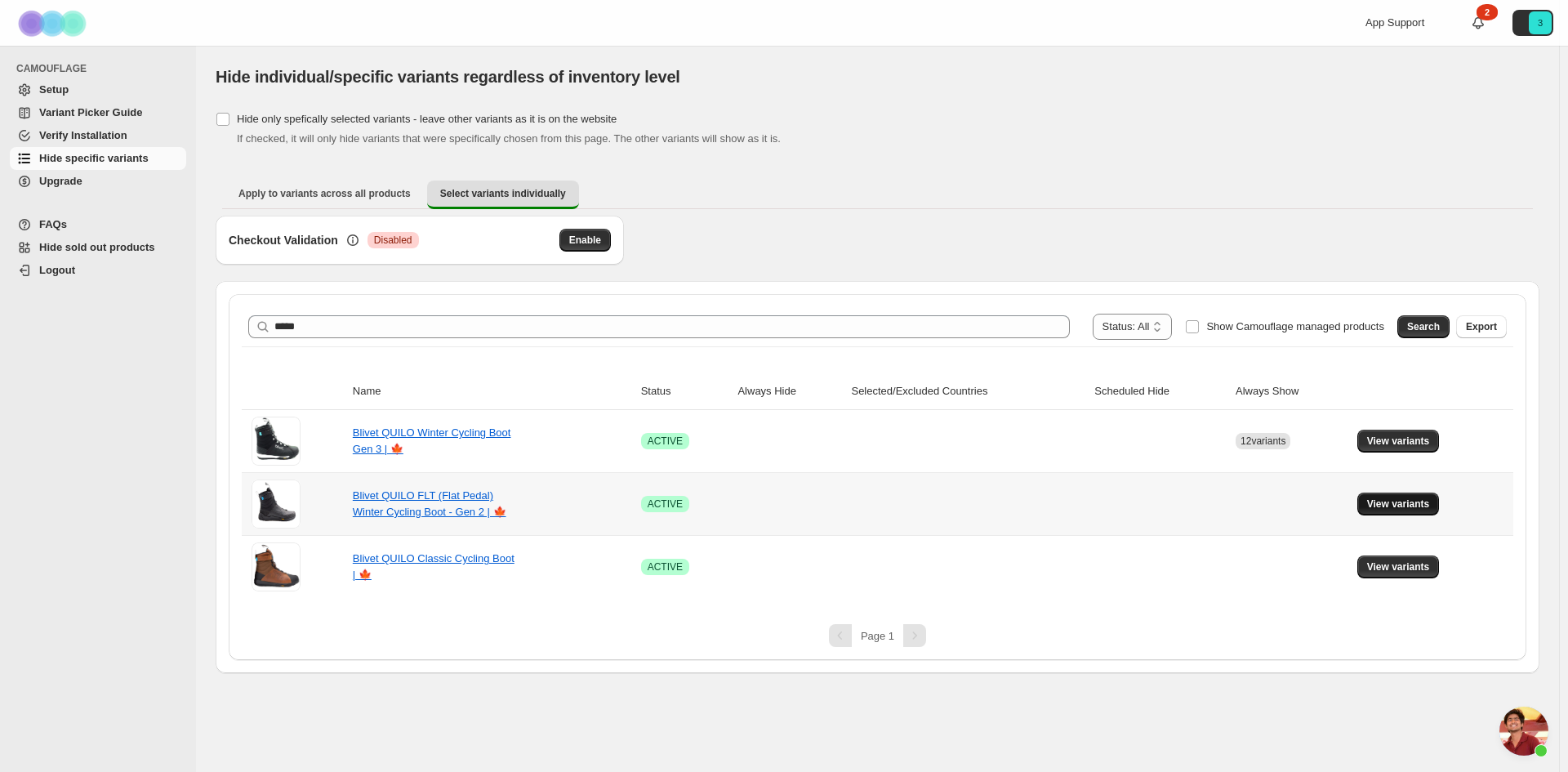
click at [1416, 501] on span "View variants" at bounding box center [1398, 505] width 63 height 13
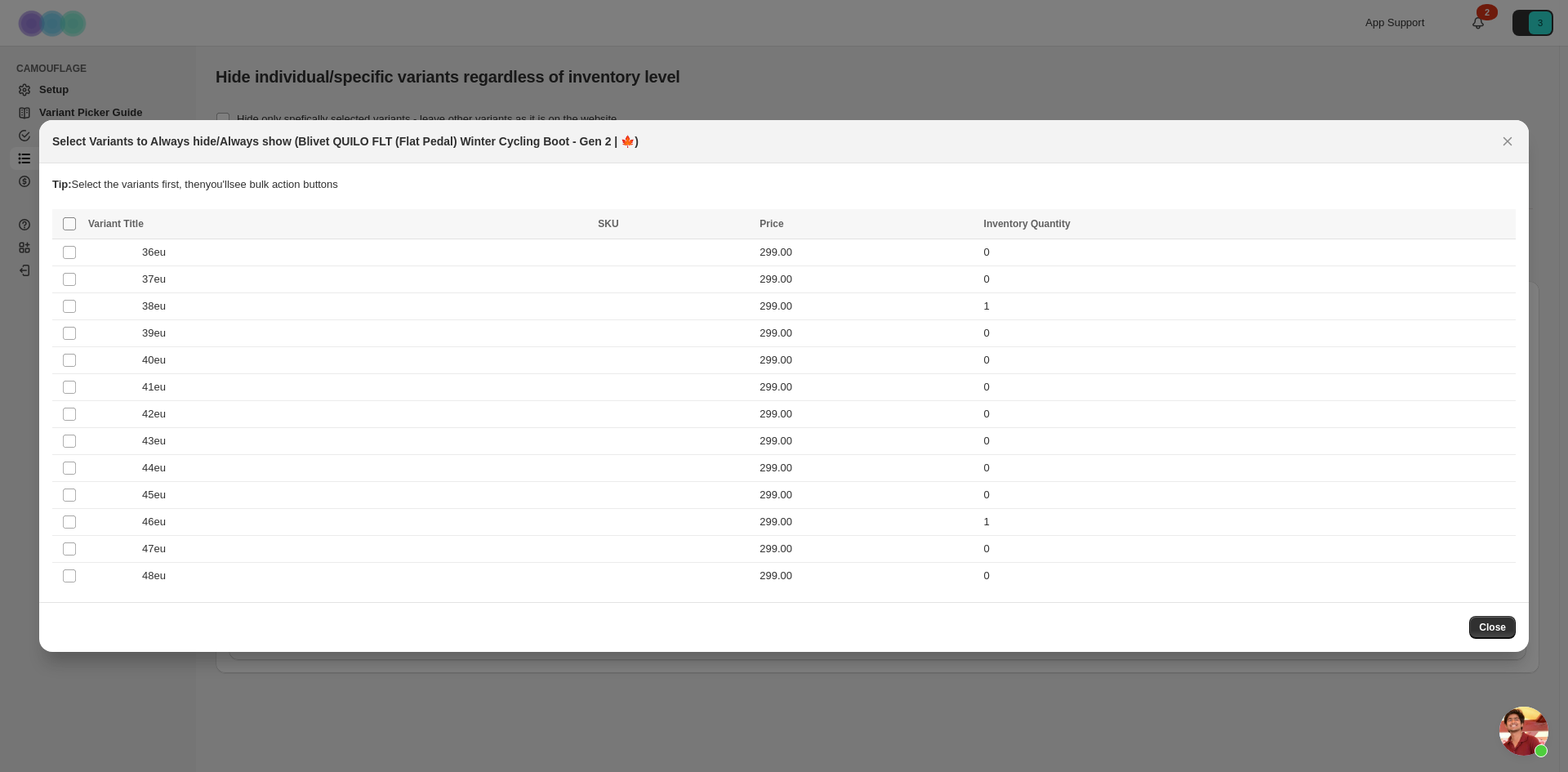
click at [62, 221] on span ":r1a:" at bounding box center [69, 224] width 15 height 15
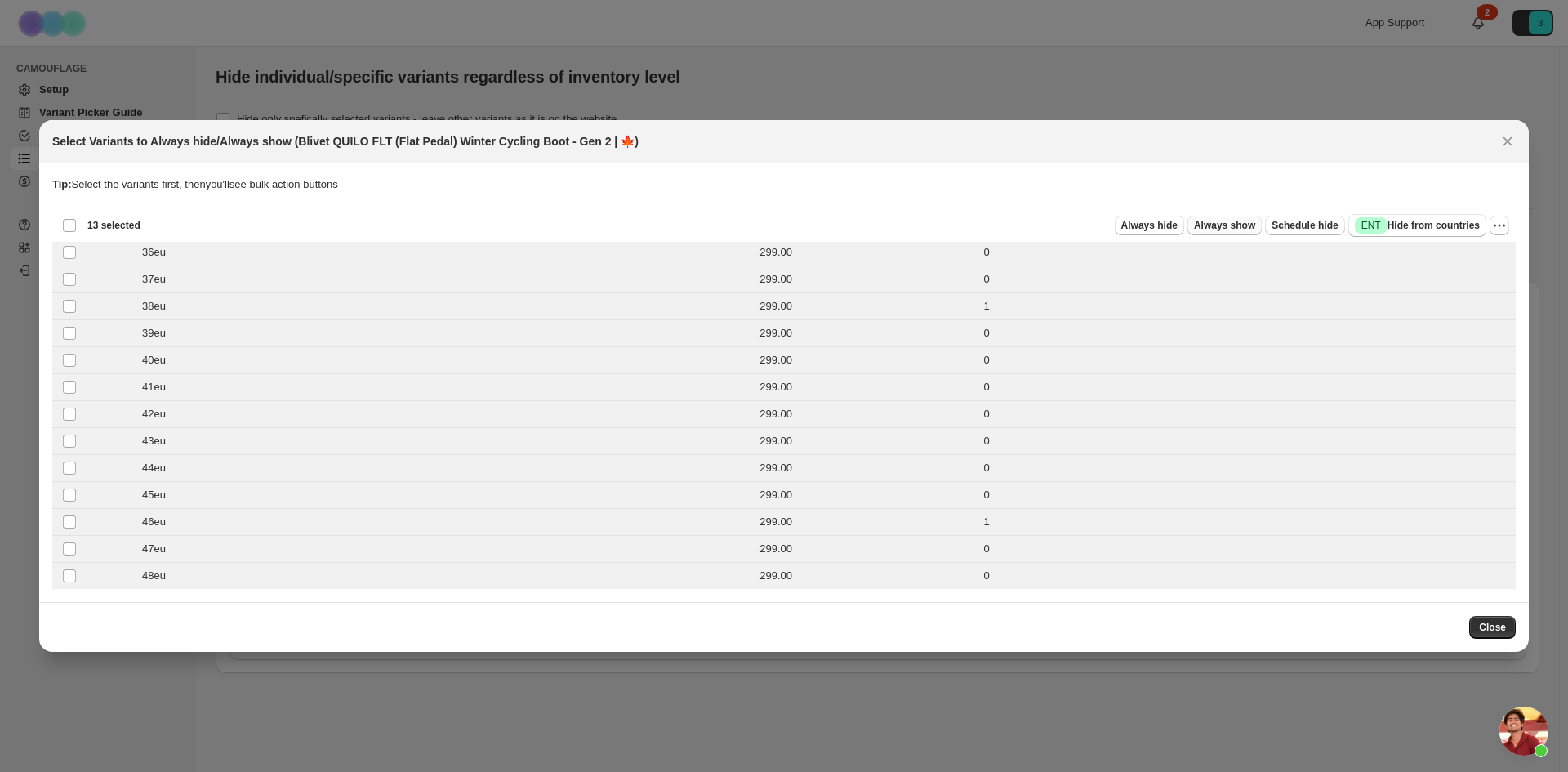
click at [1255, 226] on span "Always show" at bounding box center [1224, 226] width 62 height 13
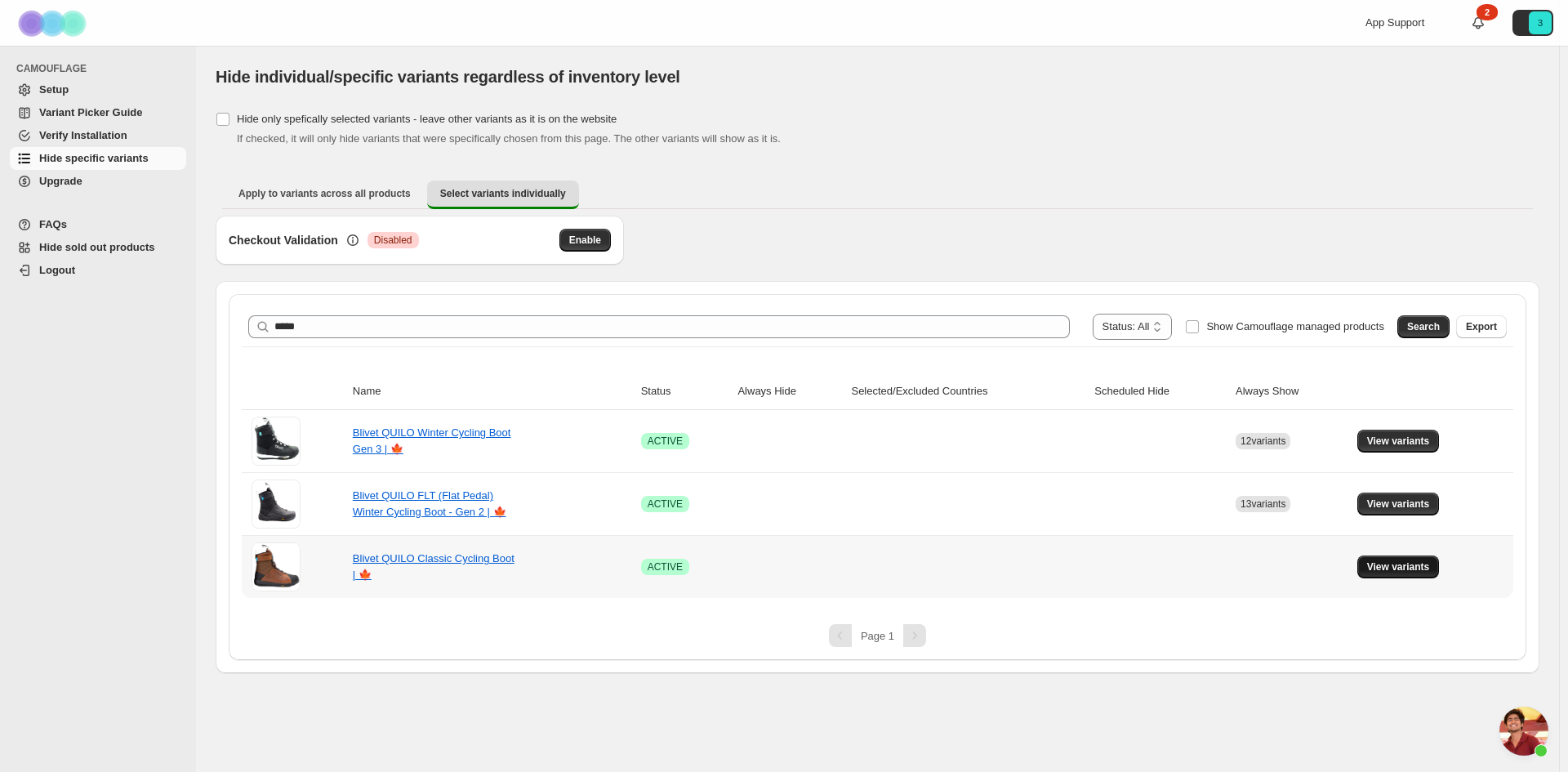
click at [1422, 562] on span "View variants" at bounding box center [1398, 567] width 63 height 13
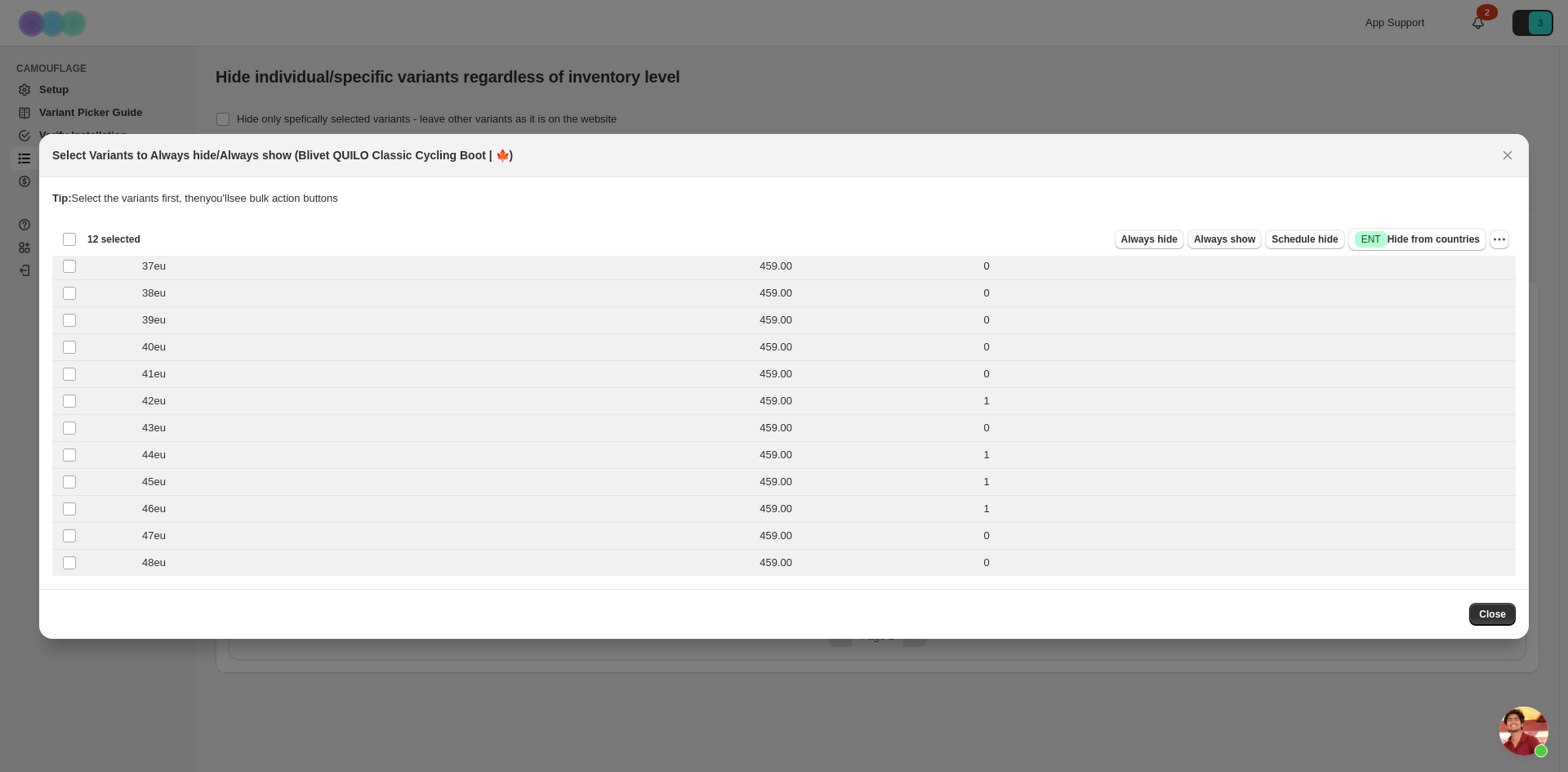
click at [1253, 244] on span "Always show" at bounding box center [1224, 239] width 62 height 13
